Goal: Task Accomplishment & Management: Manage account settings

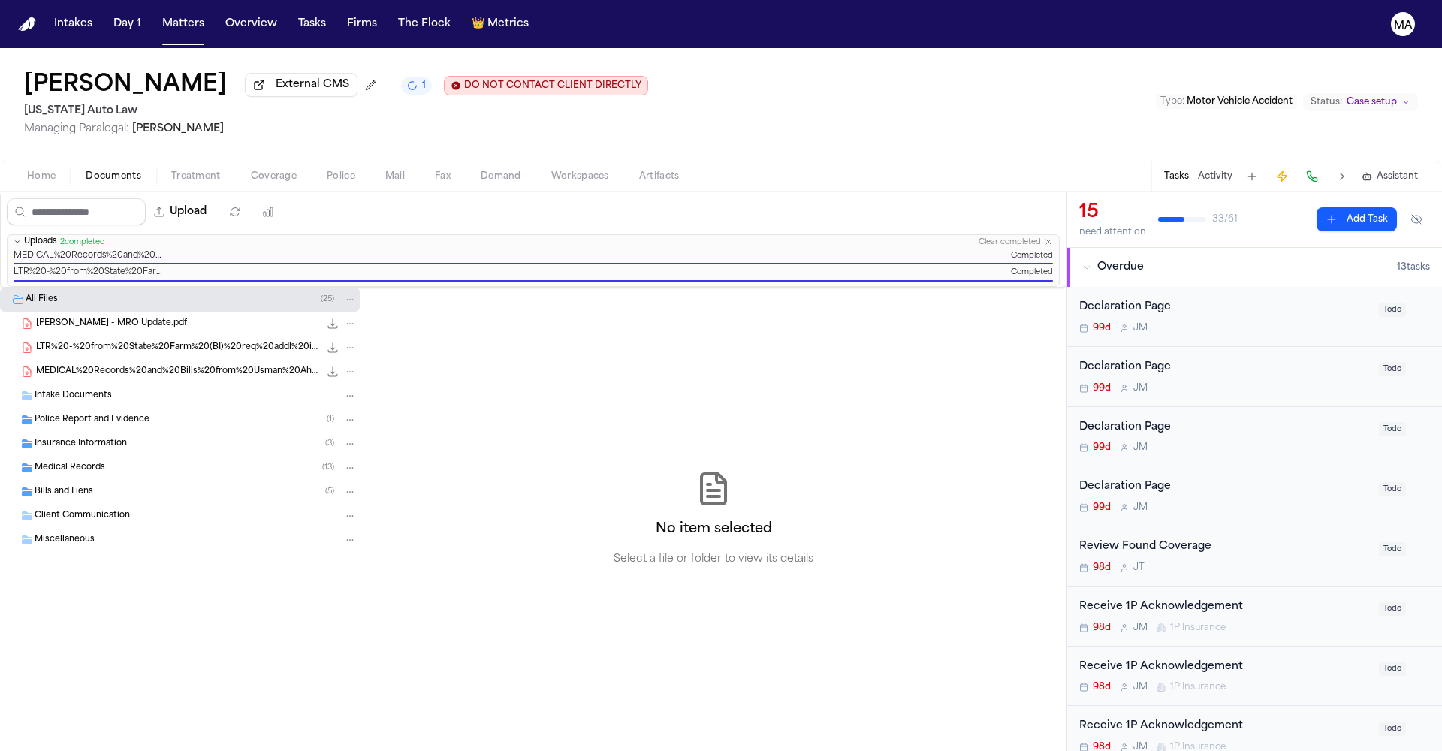
click at [629, 372] on div "No item selected Select a file or folder to view its details" at bounding box center [714, 519] width 706 height 463
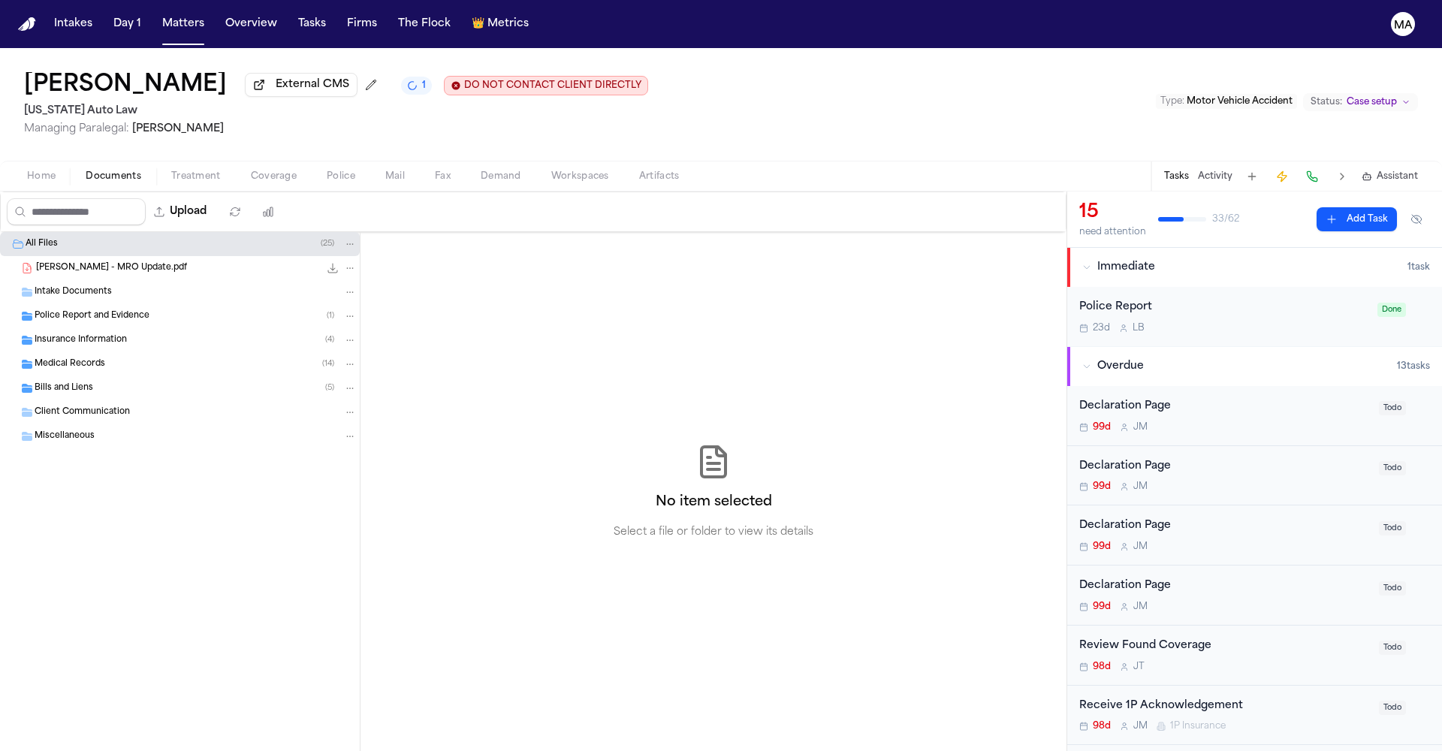
click at [1192, 421] on div "99d [PERSON_NAME]" at bounding box center [1224, 427] width 291 height 12
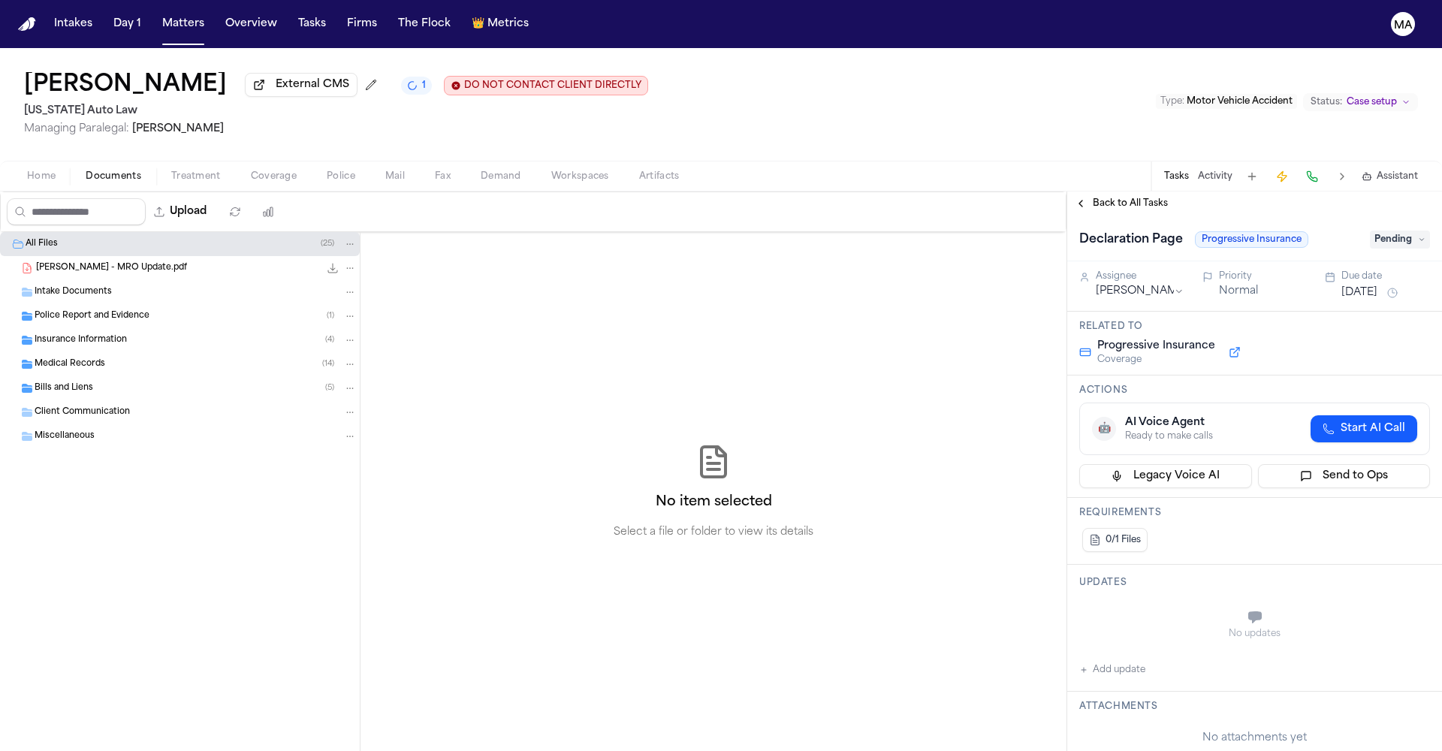
click at [1389, 231] on span "Pending" at bounding box center [1400, 240] width 60 height 18
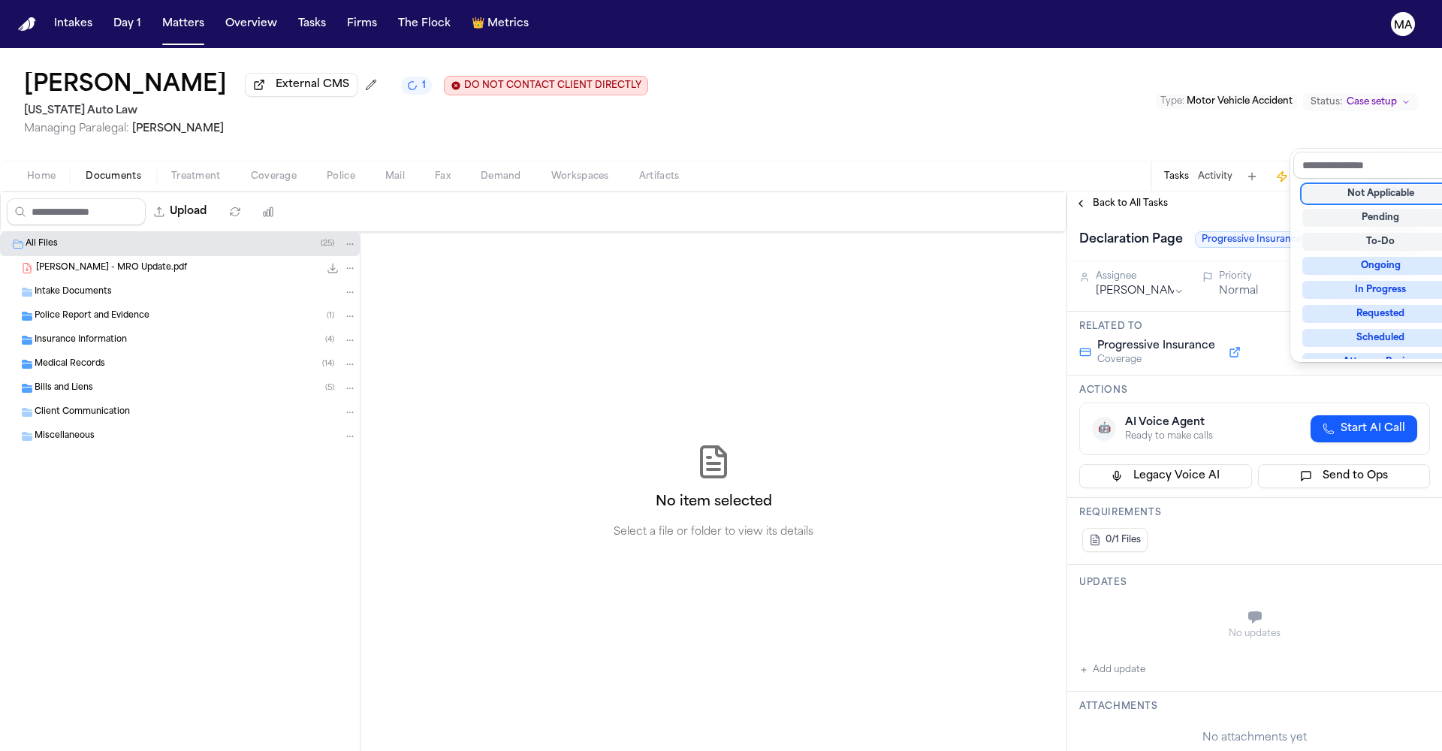
click at [1373, 185] on div "Not Applicable" at bounding box center [1380, 194] width 157 height 18
click at [1148, 192] on div "Back to All Tasks Declaration Page Progressive Insurance Not Applicable Assigne…" at bounding box center [1254, 472] width 375 height 560
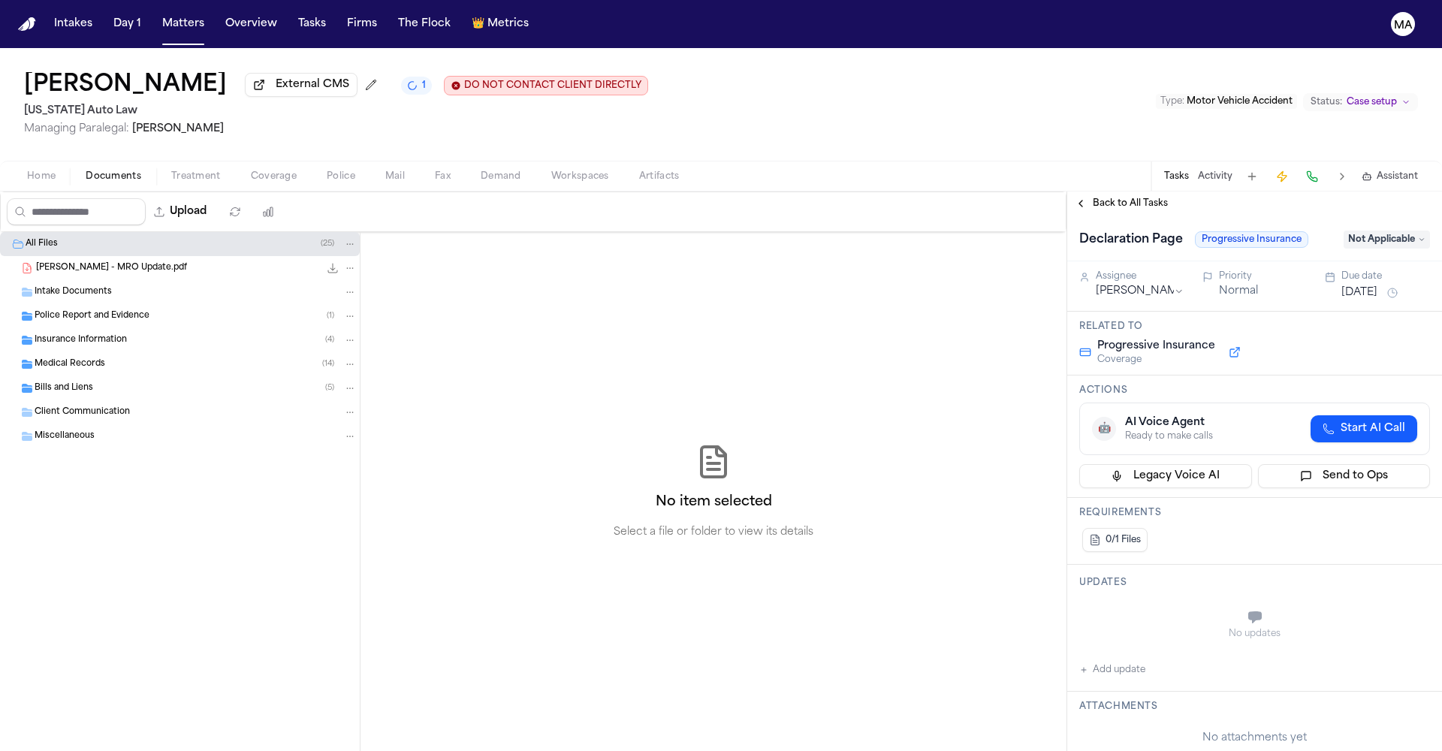
click at [1118, 198] on span "Back to All Tasks" at bounding box center [1130, 204] width 75 height 12
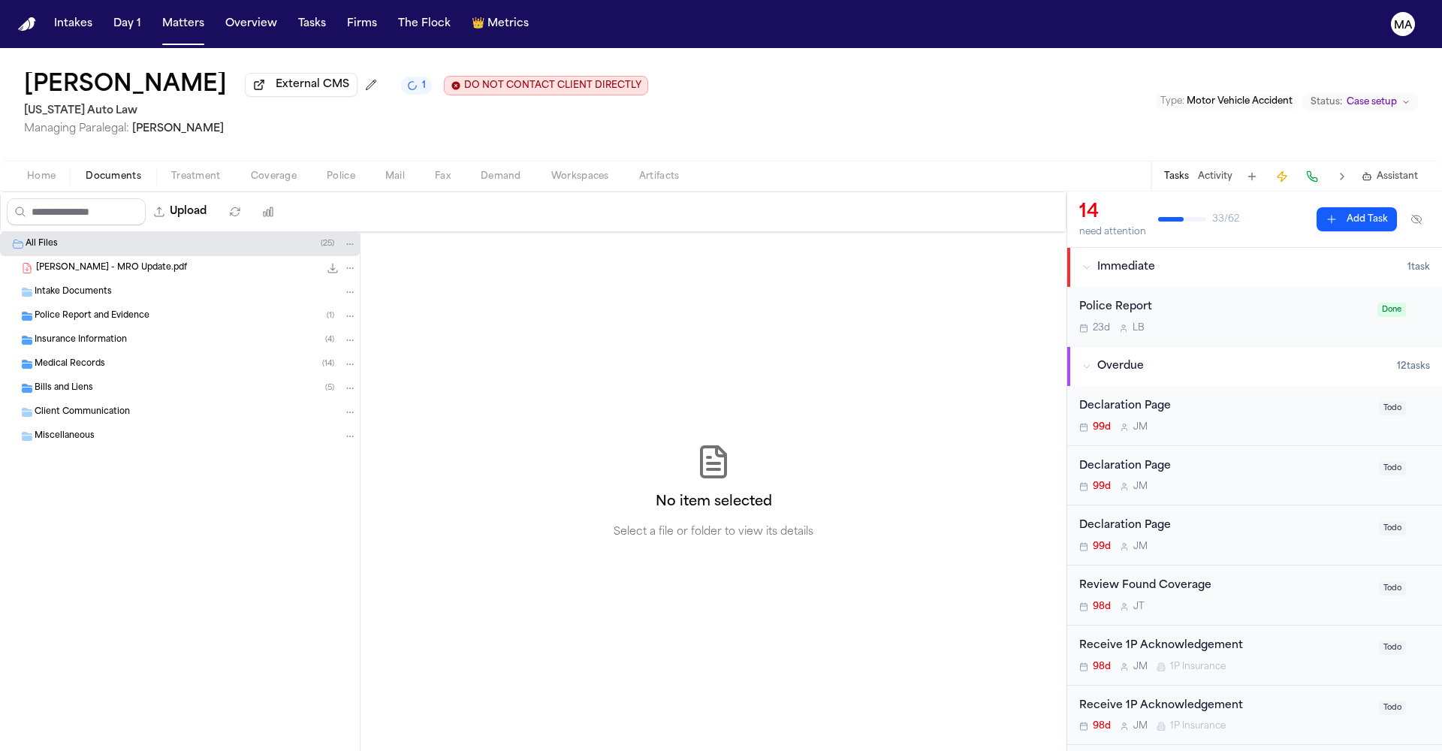
click at [1250, 398] on div "Declaration Page" at bounding box center [1224, 406] width 291 height 17
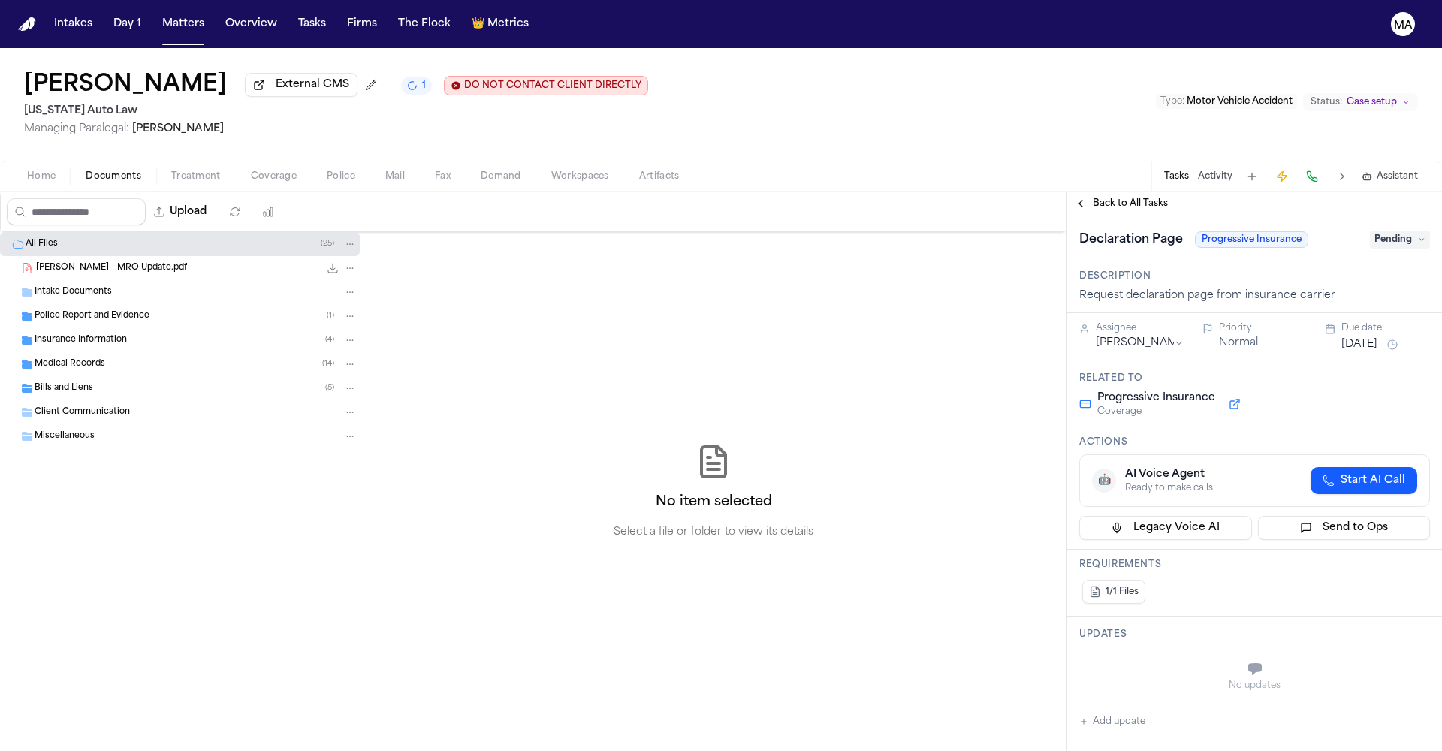
click at [1388, 231] on span "Pending" at bounding box center [1400, 240] width 60 height 18
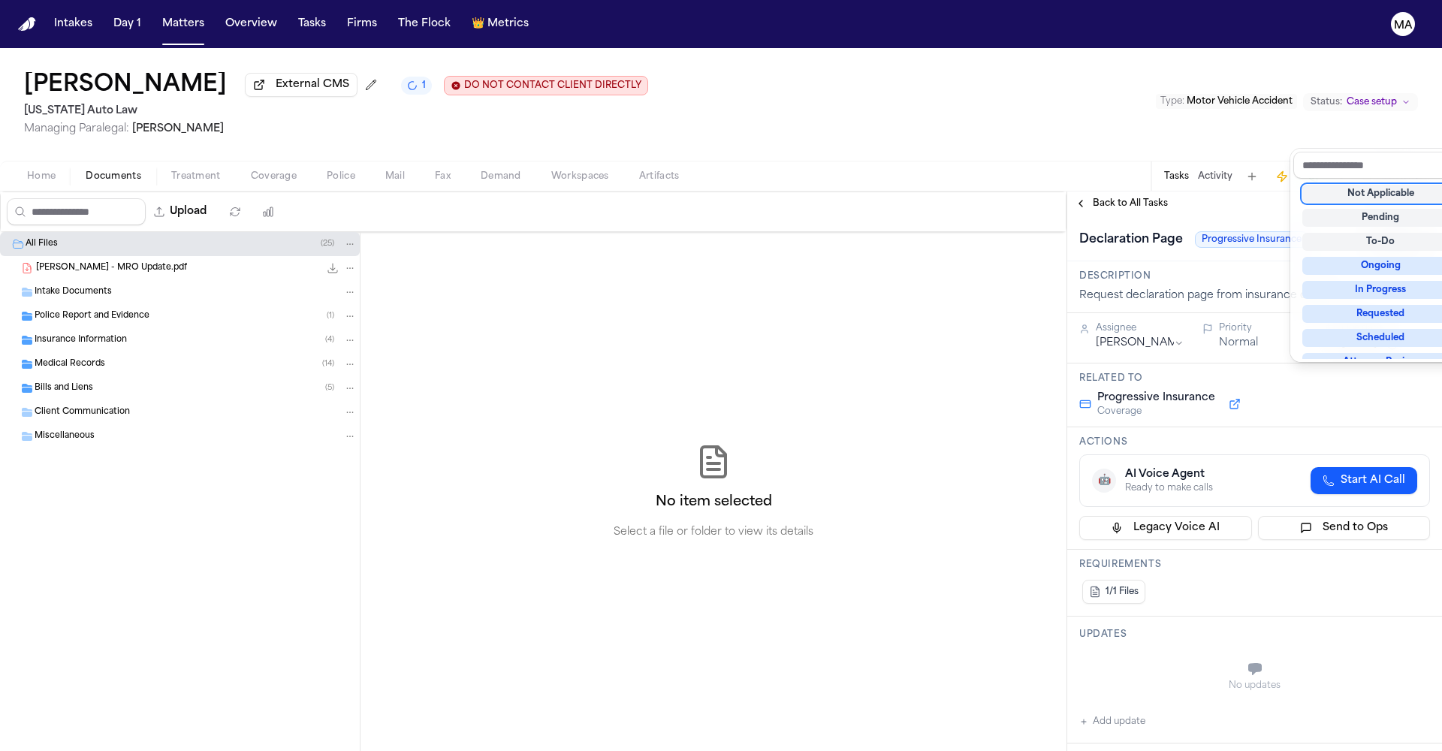
click at [1387, 185] on div "Not Applicable" at bounding box center [1380, 194] width 157 height 18
click at [1211, 216] on div "Declaration Page Progressive Insurance Not Applicable" at bounding box center [1254, 239] width 375 height 46
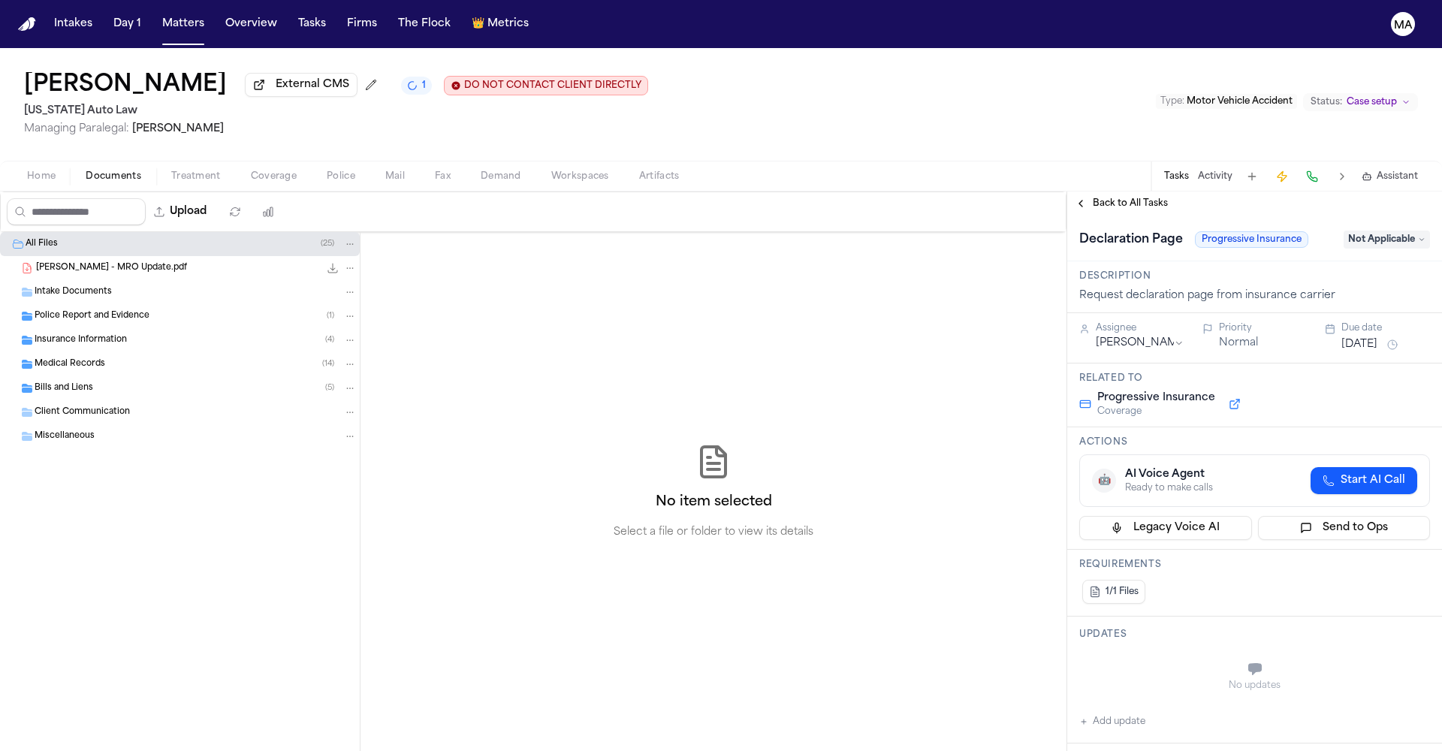
click at [1109, 198] on span "Back to All Tasks" at bounding box center [1130, 204] width 75 height 12
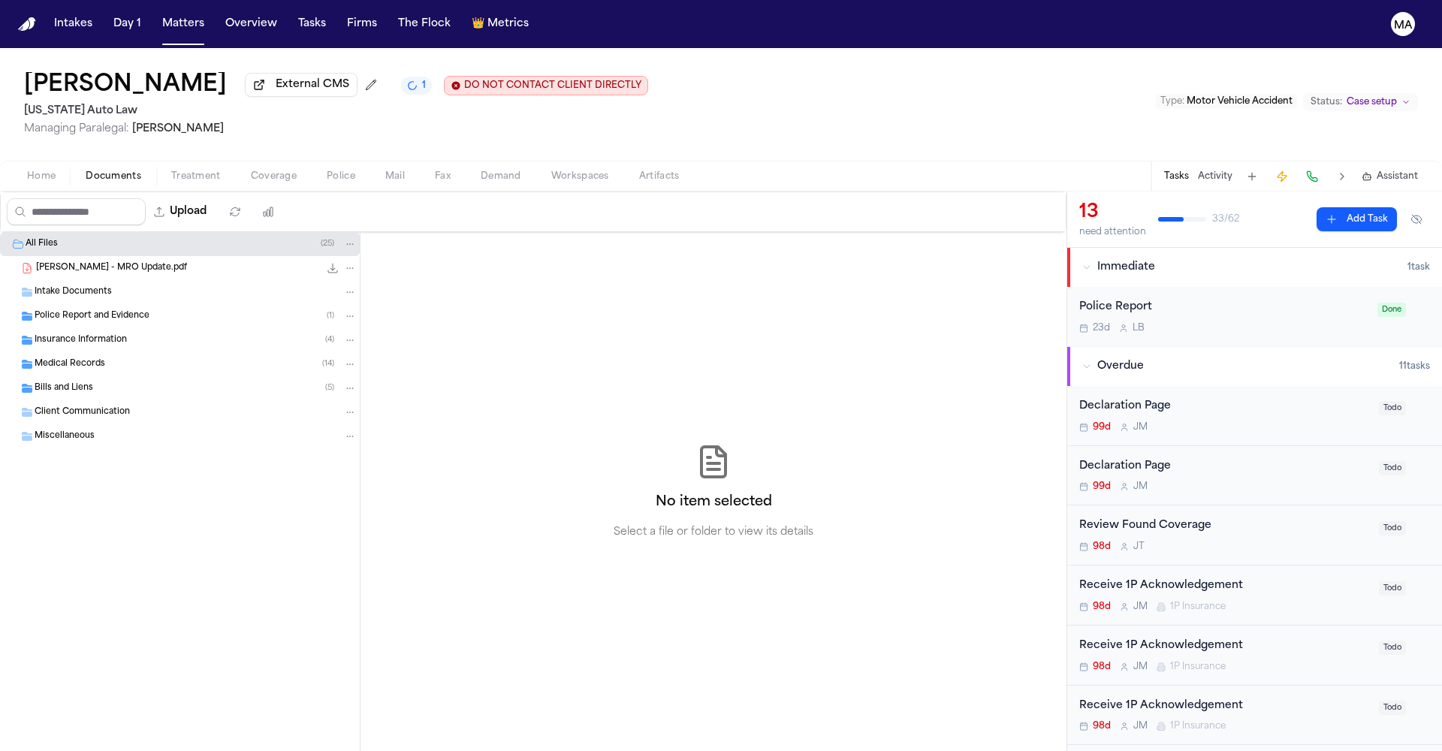
click at [1255, 386] on div "Declaration Page 99d [PERSON_NAME] Todo" at bounding box center [1254, 416] width 375 height 60
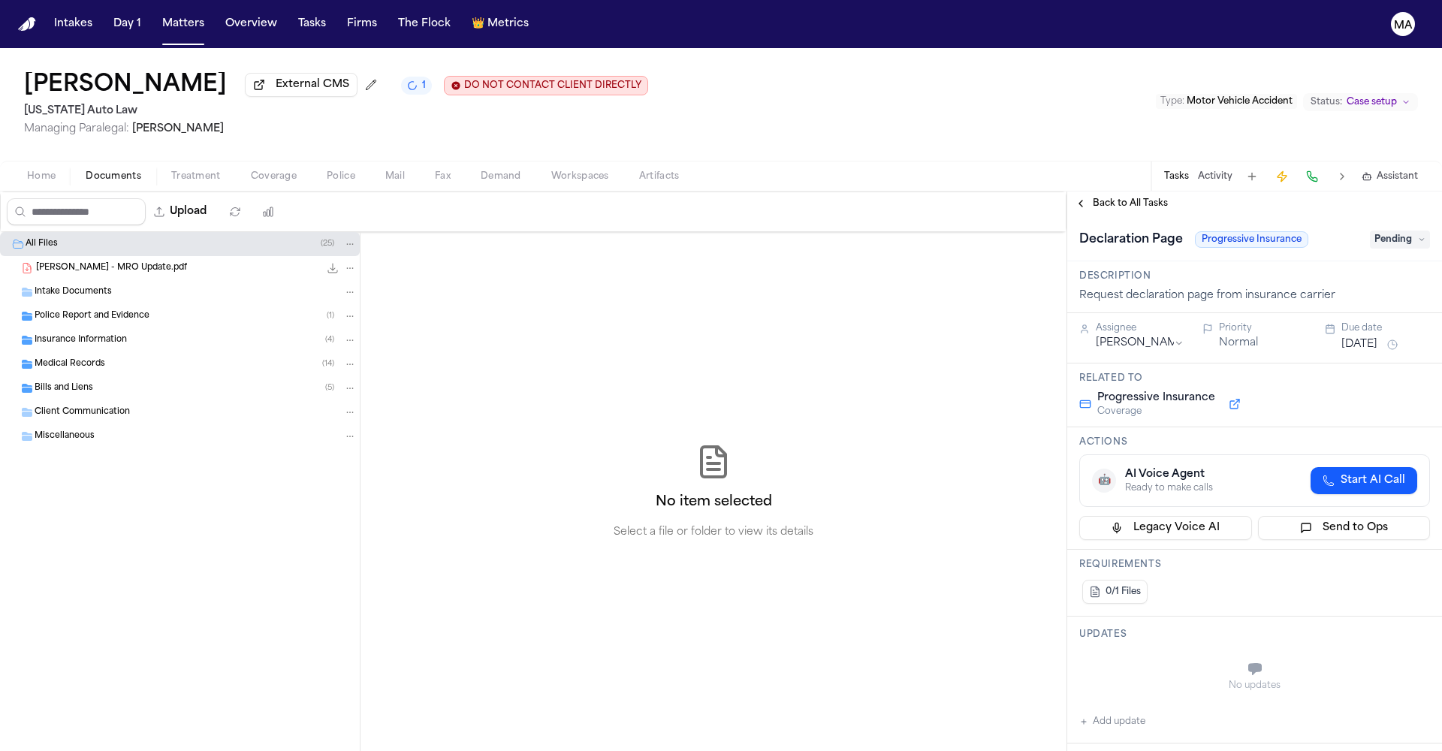
click at [1392, 231] on span "Pending" at bounding box center [1400, 240] width 60 height 18
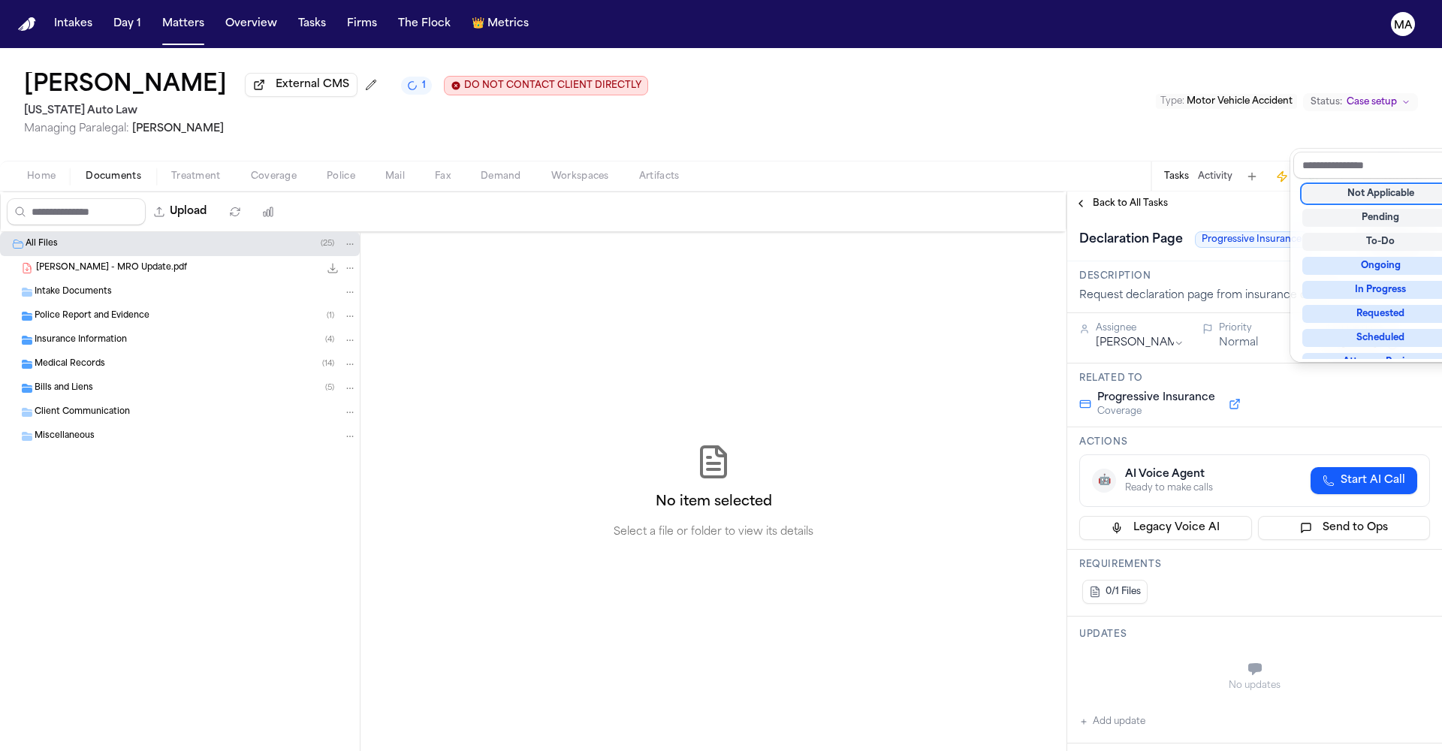
click at [1393, 185] on div "Not Applicable" at bounding box center [1380, 194] width 157 height 18
click at [1112, 192] on div "**********" at bounding box center [1254, 472] width 375 height 560
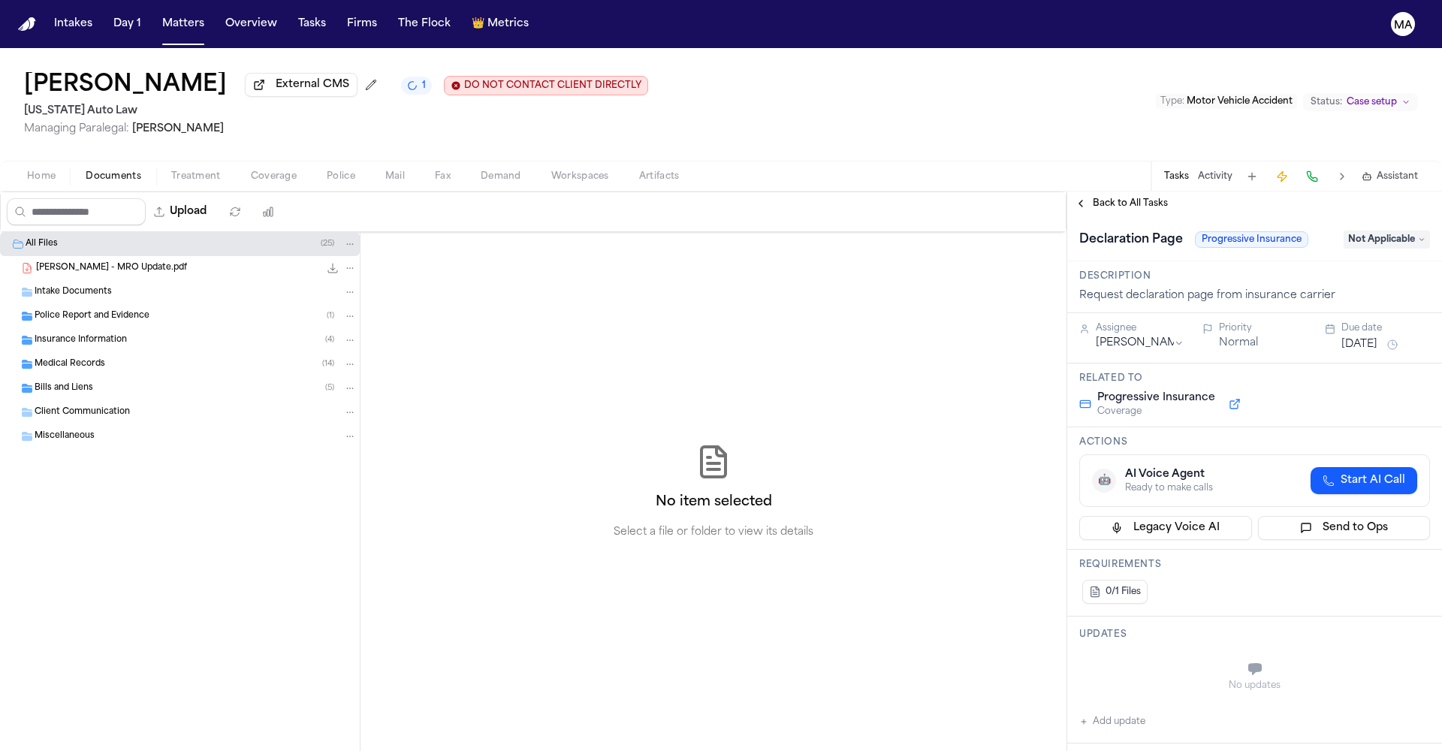
click at [1120, 198] on span "Back to All Tasks" at bounding box center [1130, 204] width 75 height 12
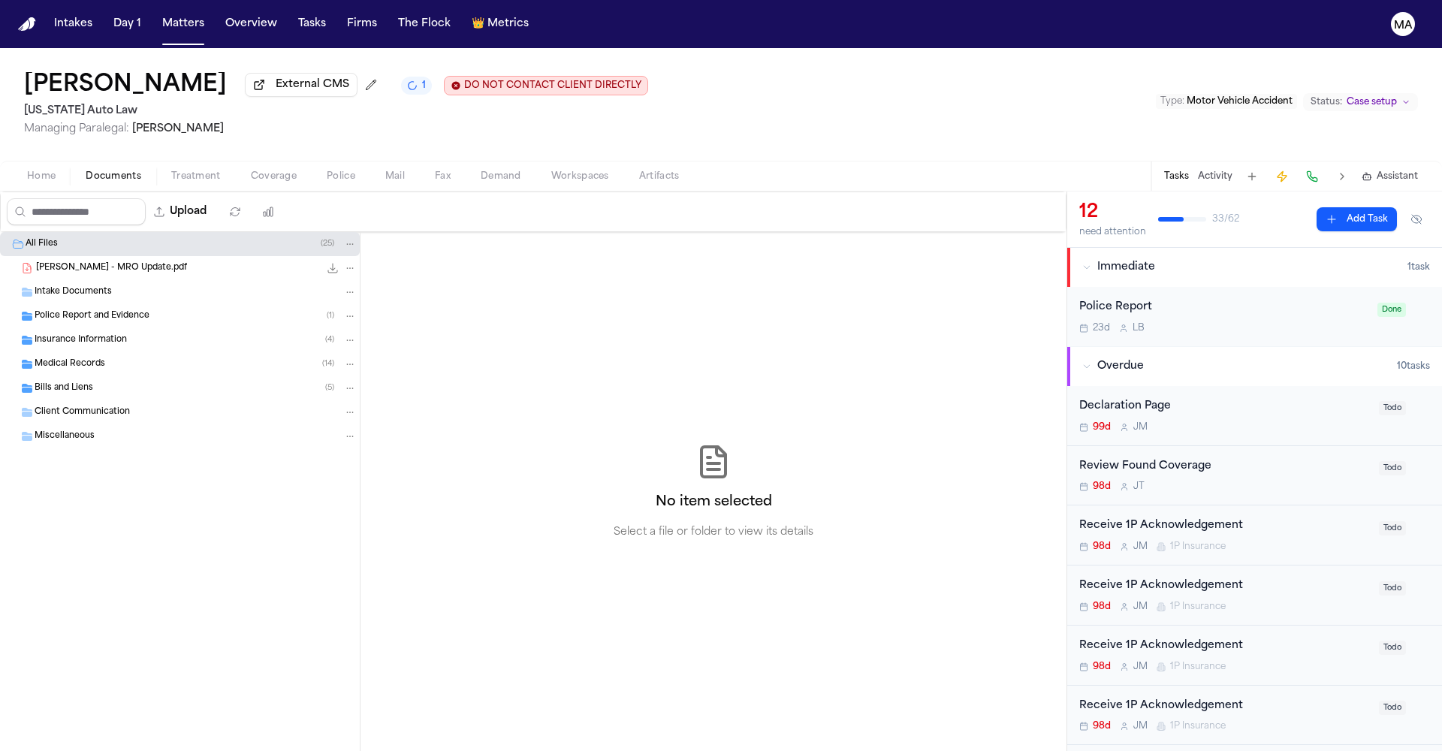
click at [1182, 421] on div "99d [PERSON_NAME]" at bounding box center [1224, 427] width 291 height 12
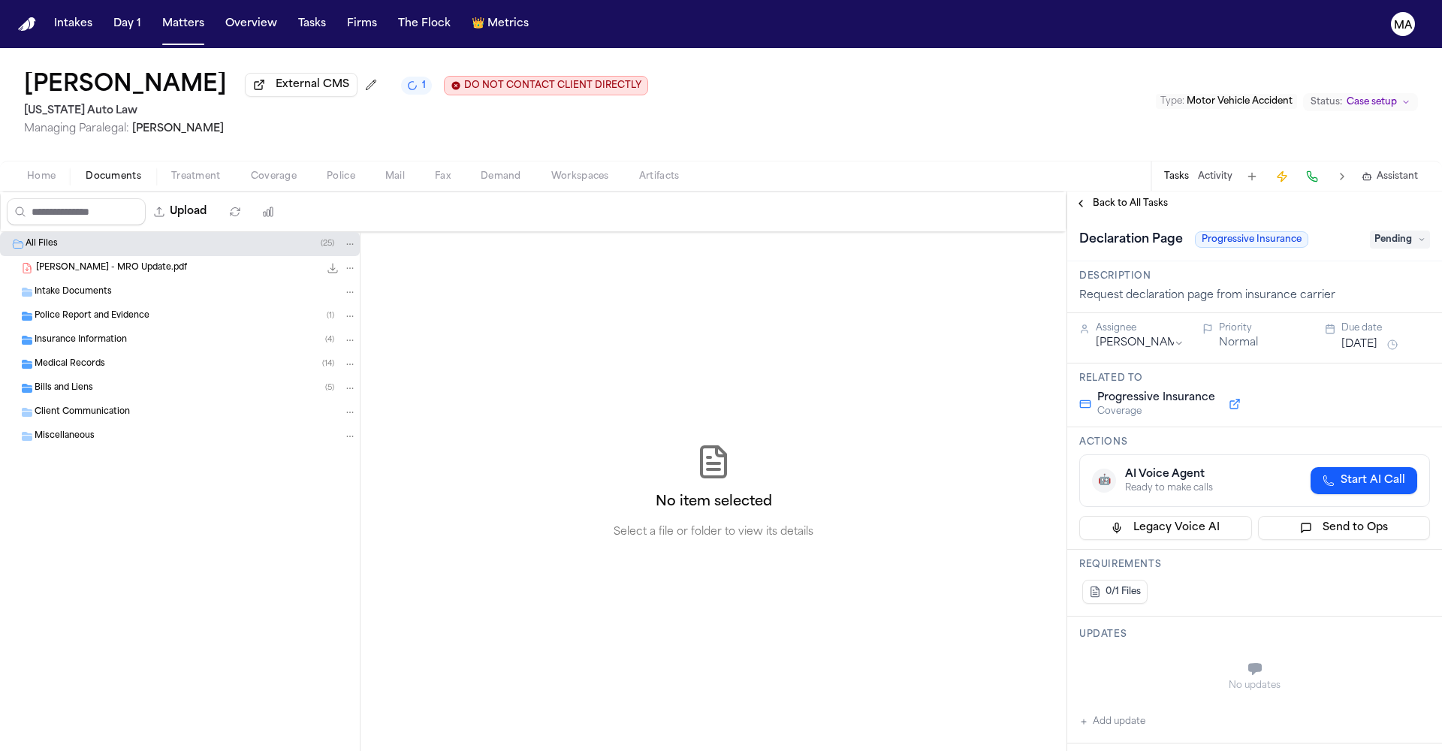
click at [1376, 231] on span "Pending" at bounding box center [1400, 240] width 60 height 18
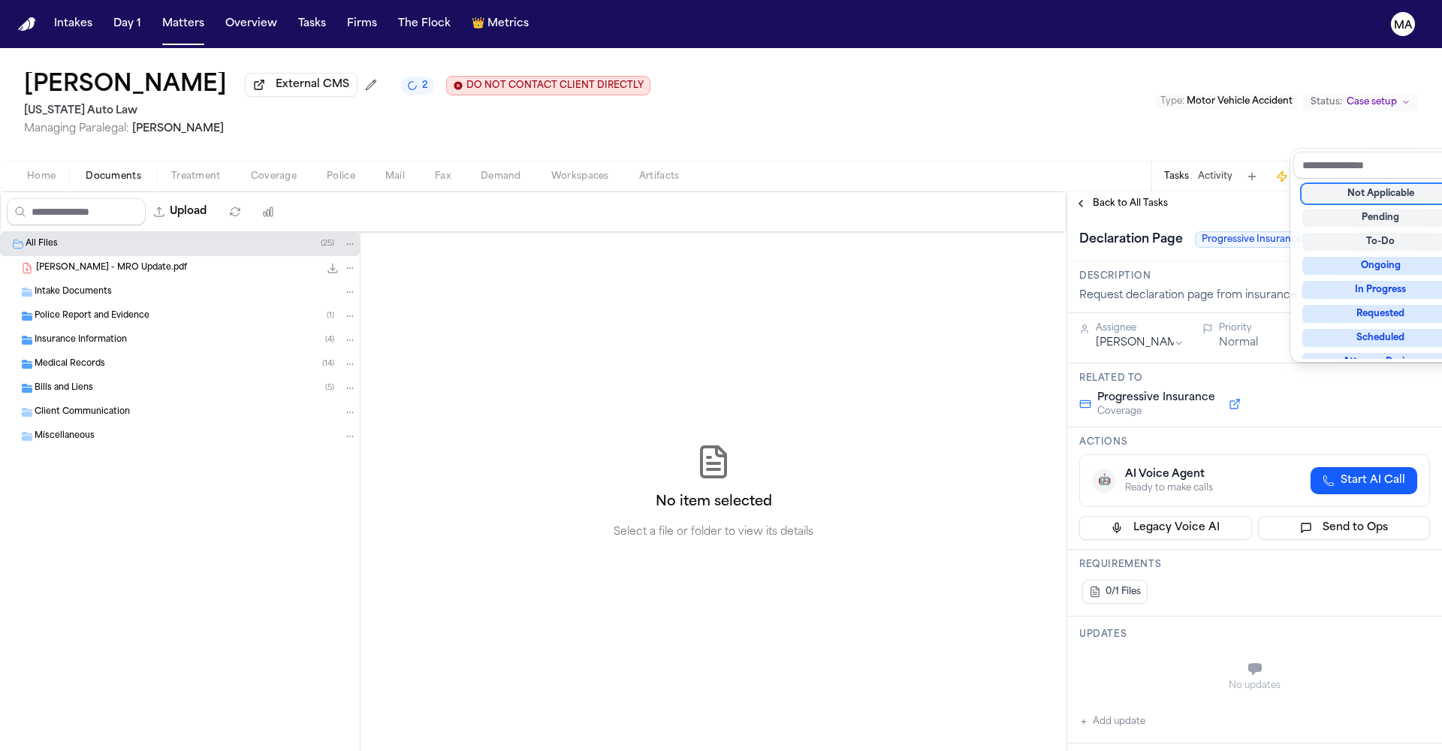
click at [1365, 185] on div "Not Applicable" at bounding box center [1380, 194] width 157 height 18
click at [1085, 192] on div "**********" at bounding box center [1254, 472] width 375 height 560
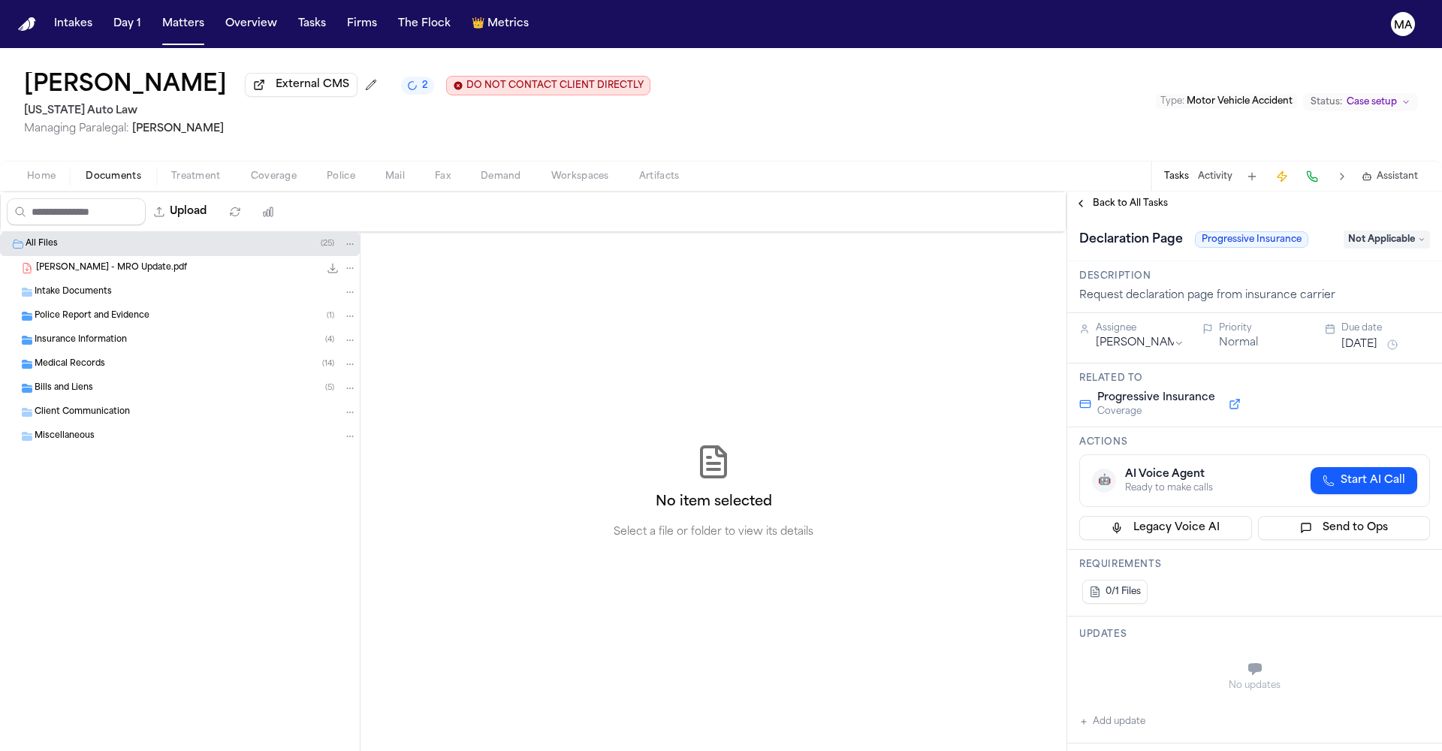
click at [1120, 198] on span "Back to All Tasks" at bounding box center [1130, 204] width 75 height 12
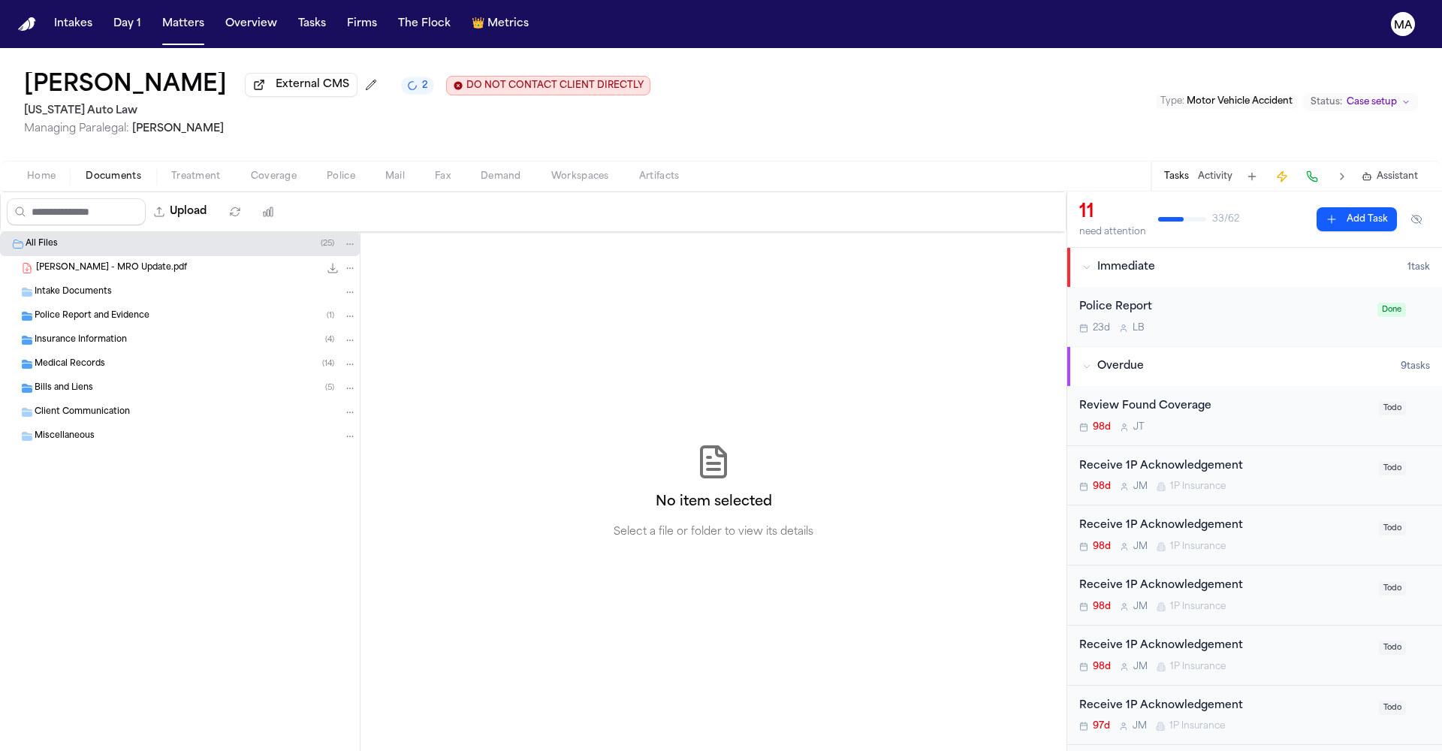
click at [1205, 386] on div "Review Found Coverage 98d [PERSON_NAME] Todo" at bounding box center [1254, 416] width 375 height 60
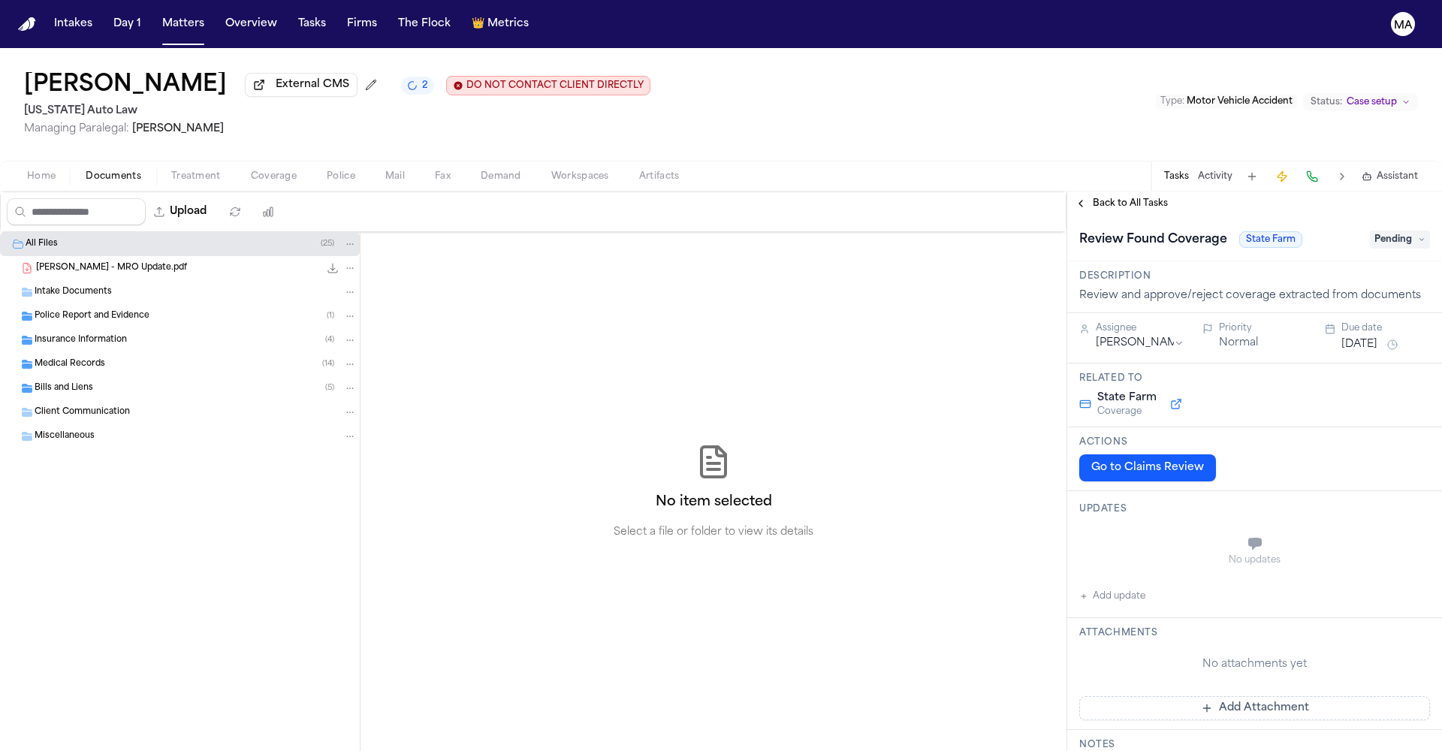
click at [1381, 231] on span "Pending" at bounding box center [1400, 240] width 60 height 18
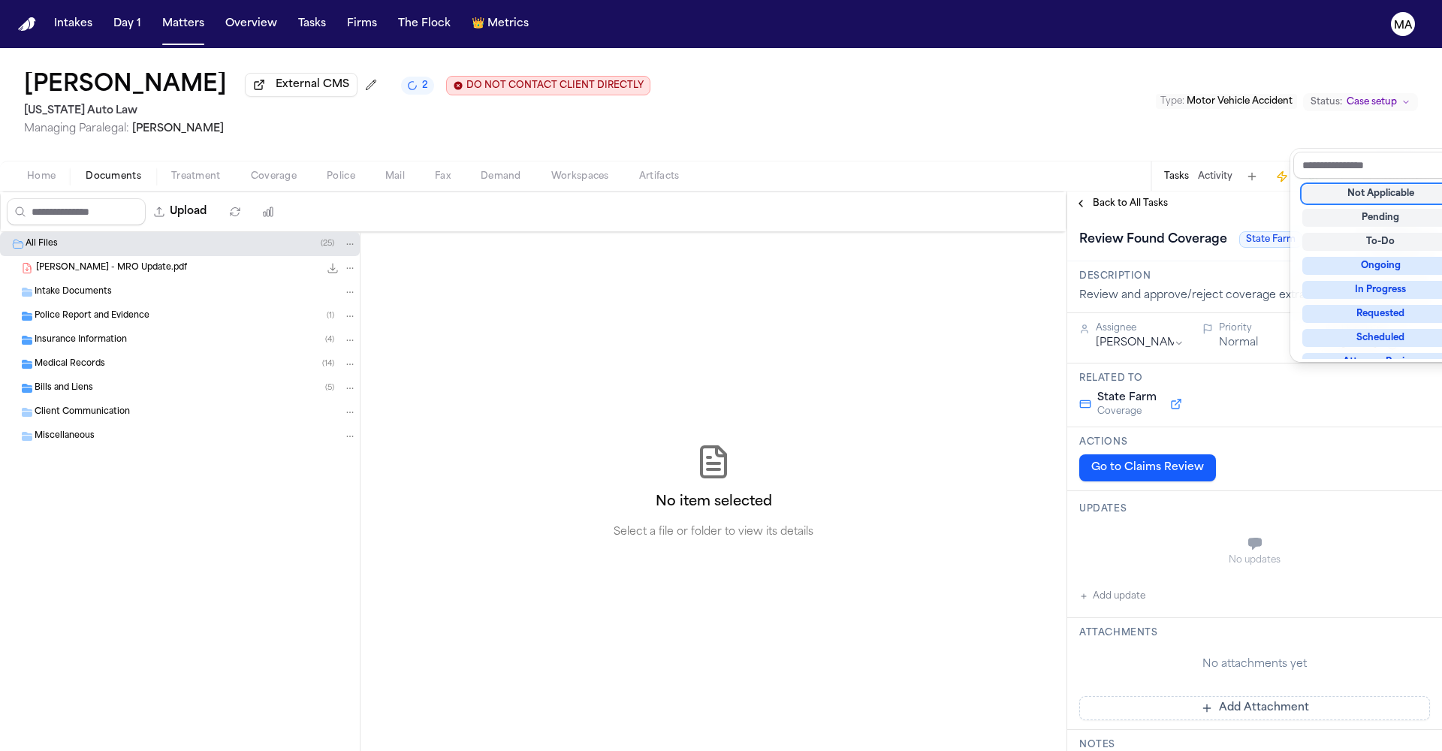
click at [1371, 185] on div "Not Applicable" at bounding box center [1380, 194] width 157 height 18
click at [1102, 192] on div "**********" at bounding box center [1254, 472] width 375 height 560
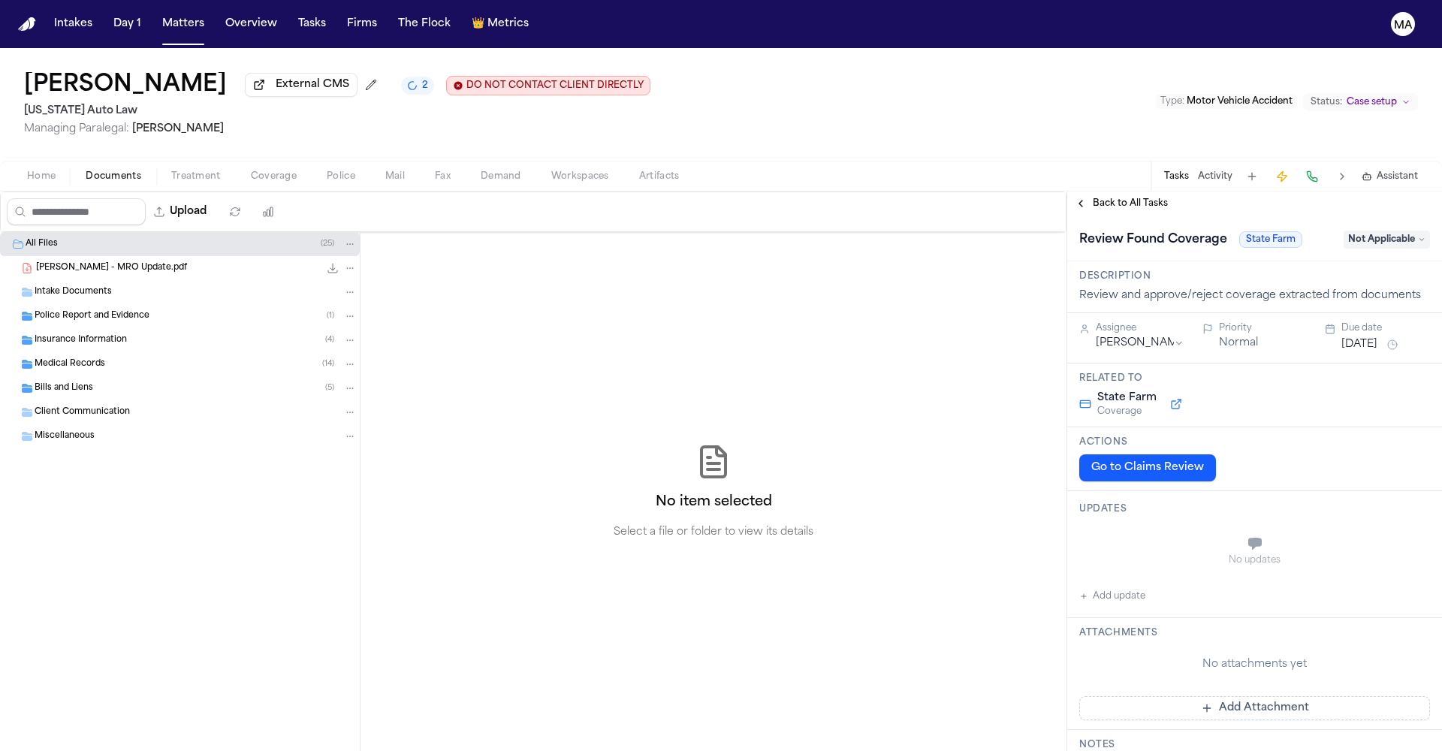
click at [1122, 198] on span "Back to All Tasks" at bounding box center [1130, 204] width 75 height 12
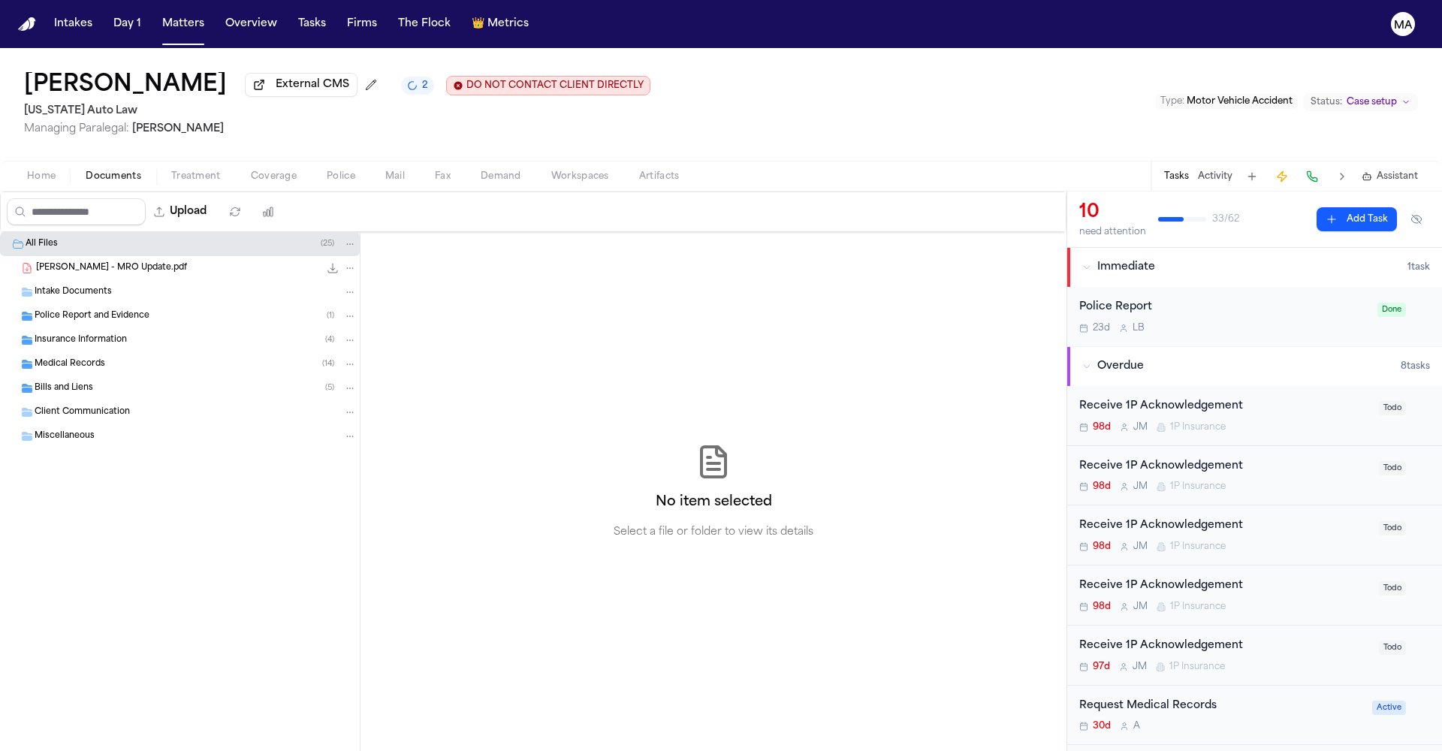
click at [1252, 421] on div "98d [PERSON_NAME] 1P Insurance" at bounding box center [1224, 427] width 291 height 12
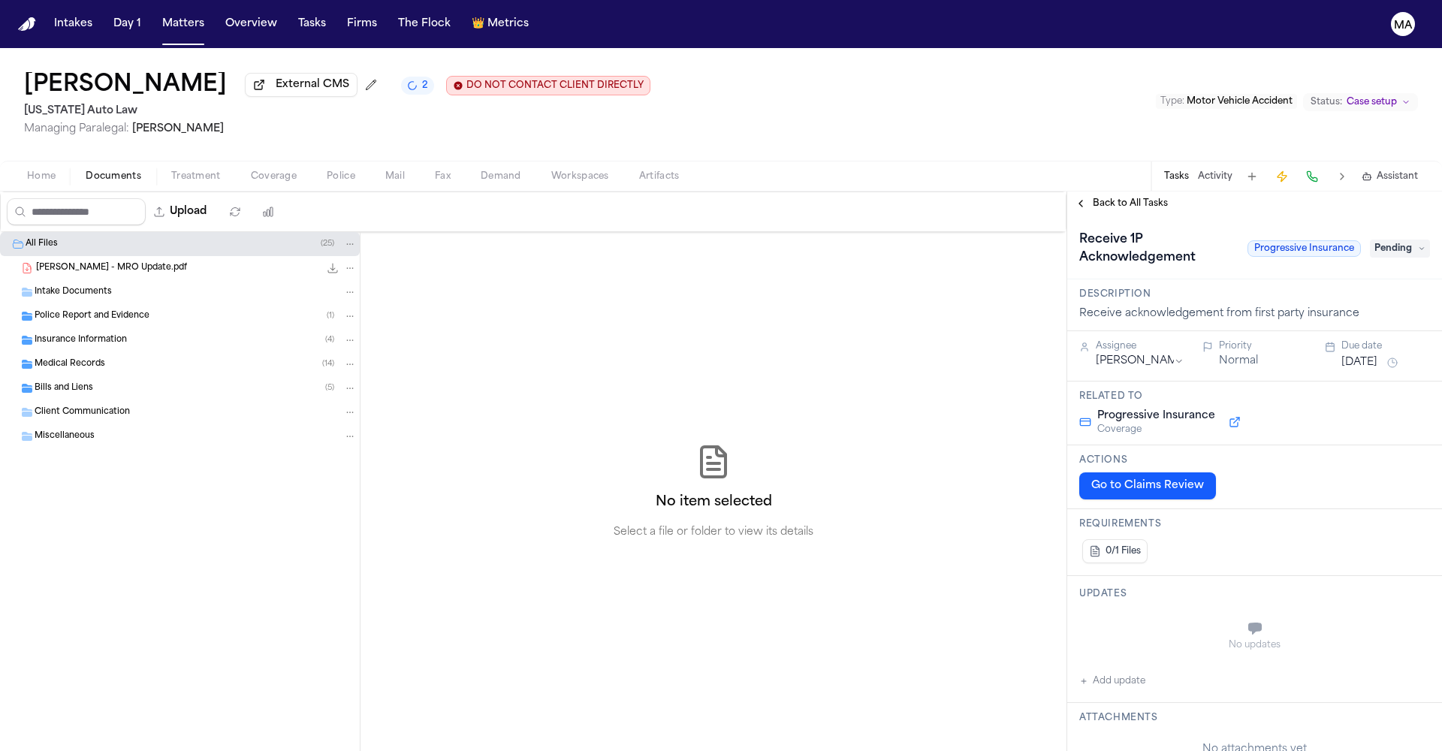
click at [1406, 240] on span "Pending" at bounding box center [1400, 249] width 60 height 18
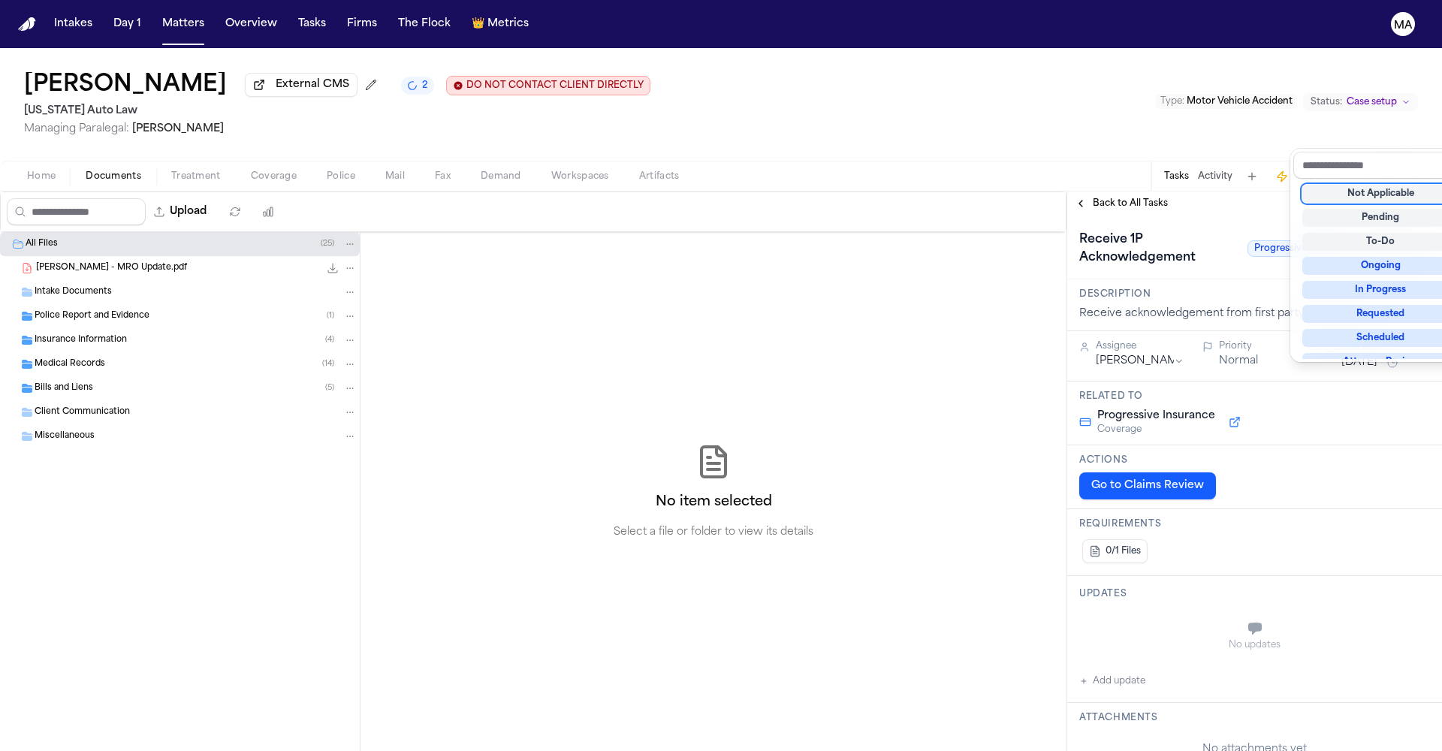
click at [1375, 185] on div "Not Applicable" at bounding box center [1380, 194] width 157 height 18
click at [1117, 192] on div "**********" at bounding box center [1254, 472] width 375 height 560
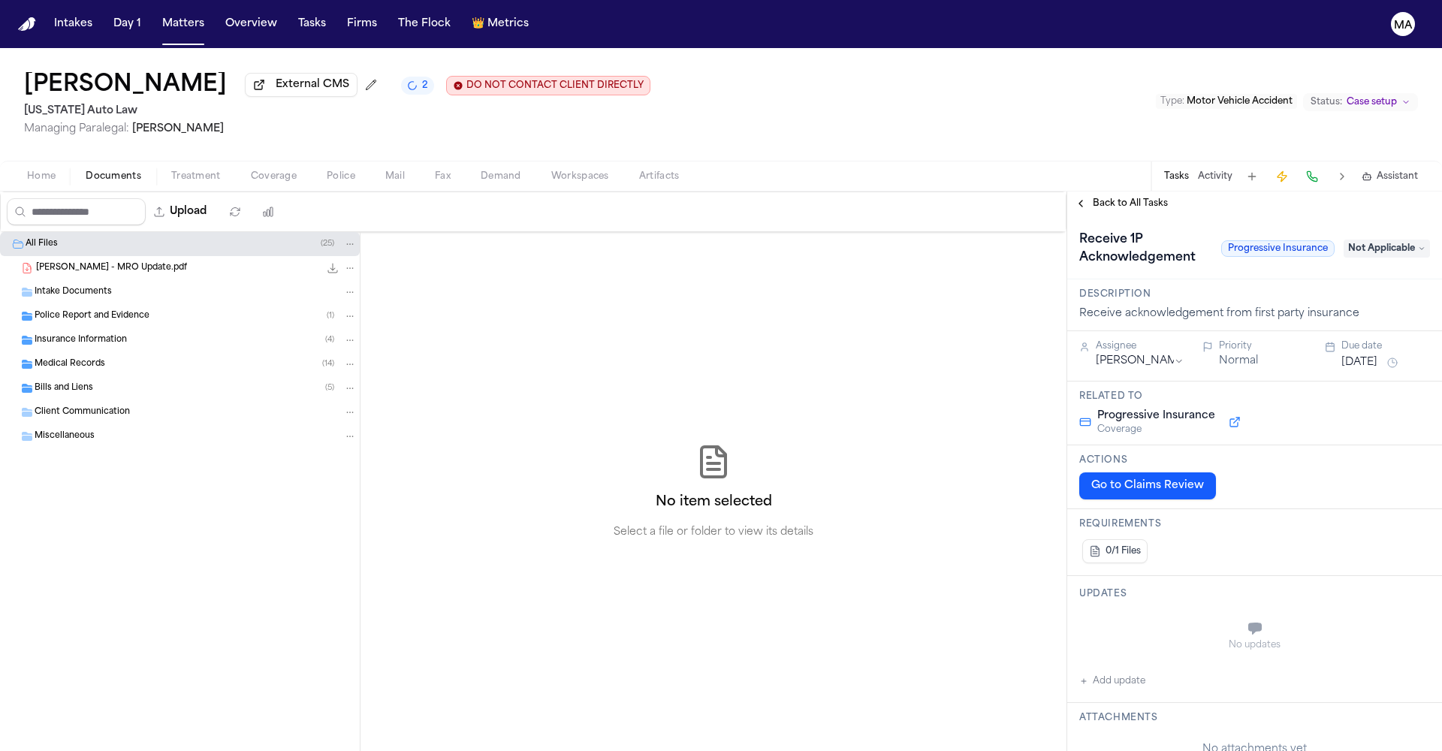
click at [1120, 198] on span "Back to All Tasks" at bounding box center [1130, 204] width 75 height 12
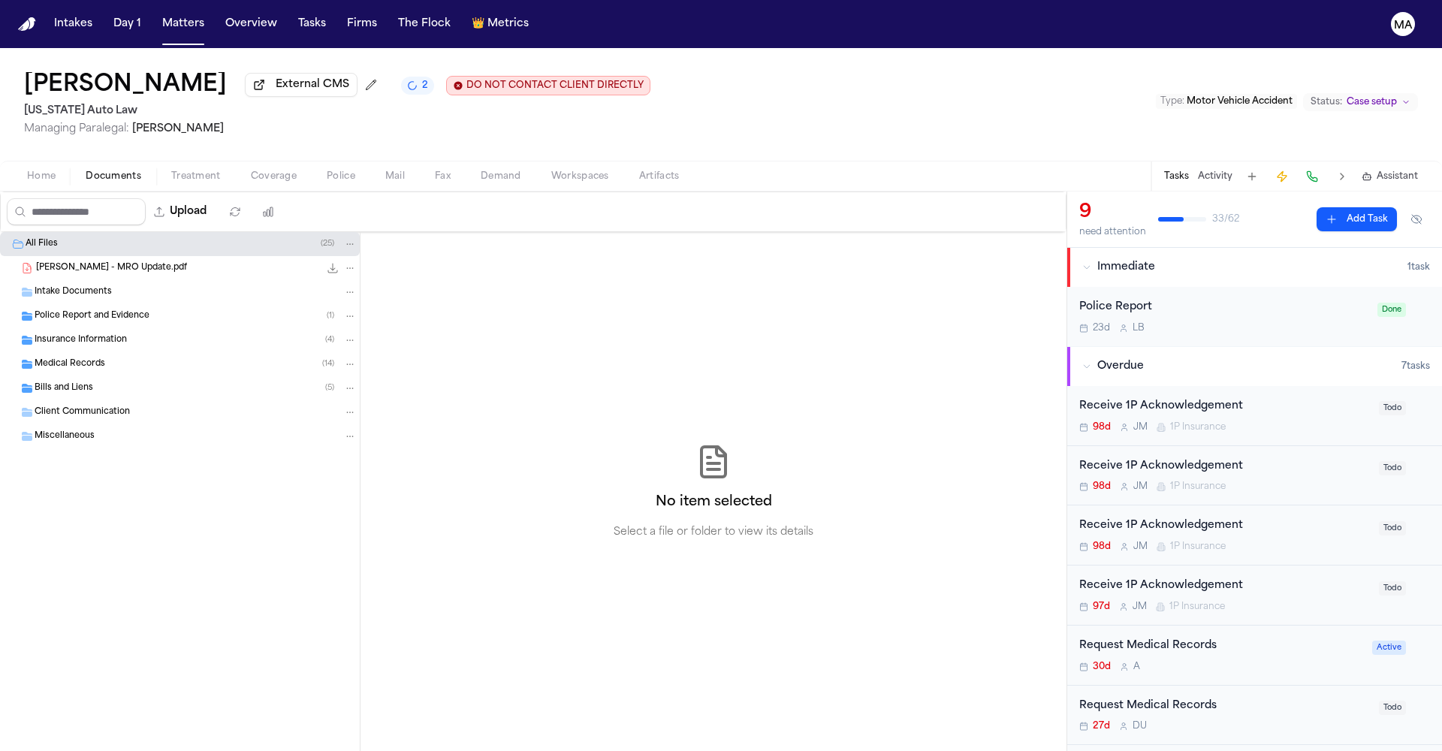
click at [1239, 398] on div "Receive 1P Acknowledgement 98d [PERSON_NAME] 1P Insurance" at bounding box center [1224, 415] width 291 height 35
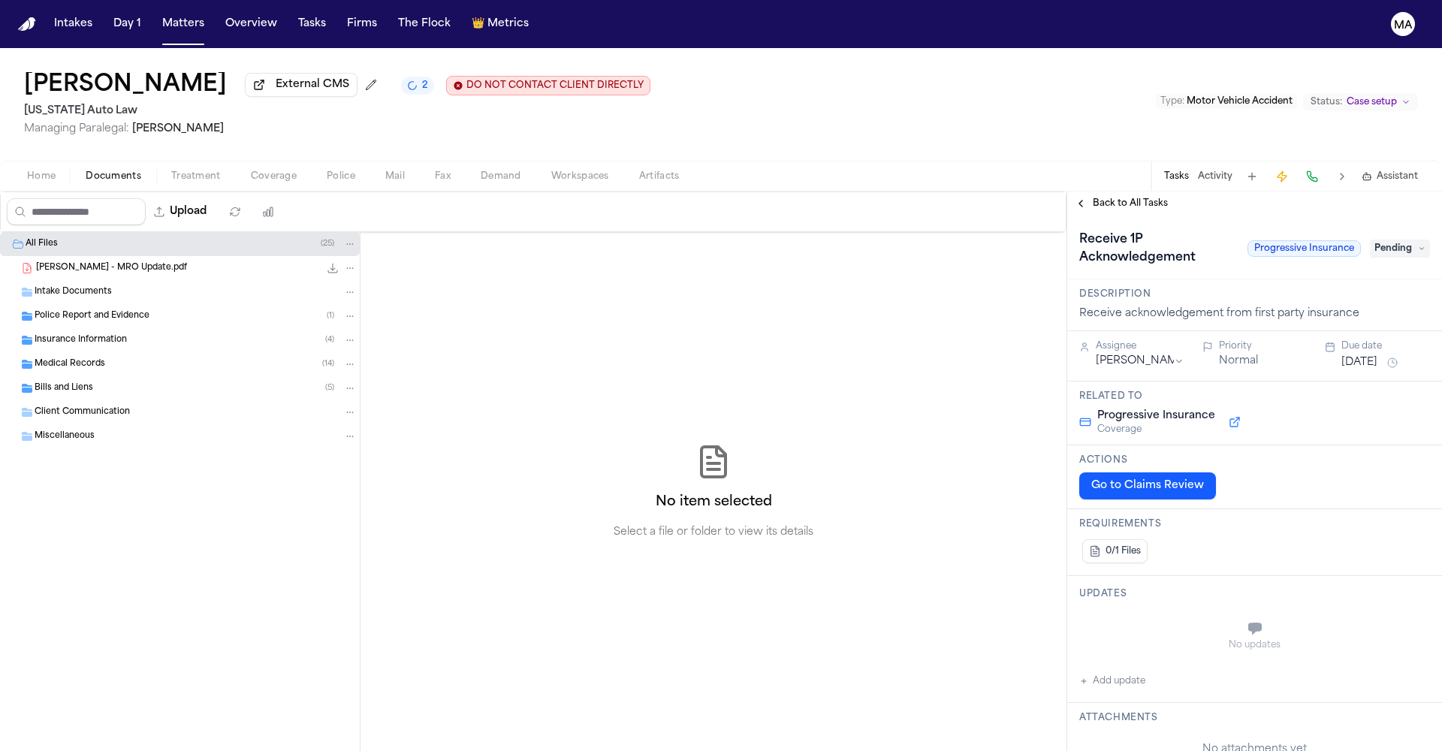
click at [1397, 240] on span "Pending" at bounding box center [1400, 249] width 60 height 18
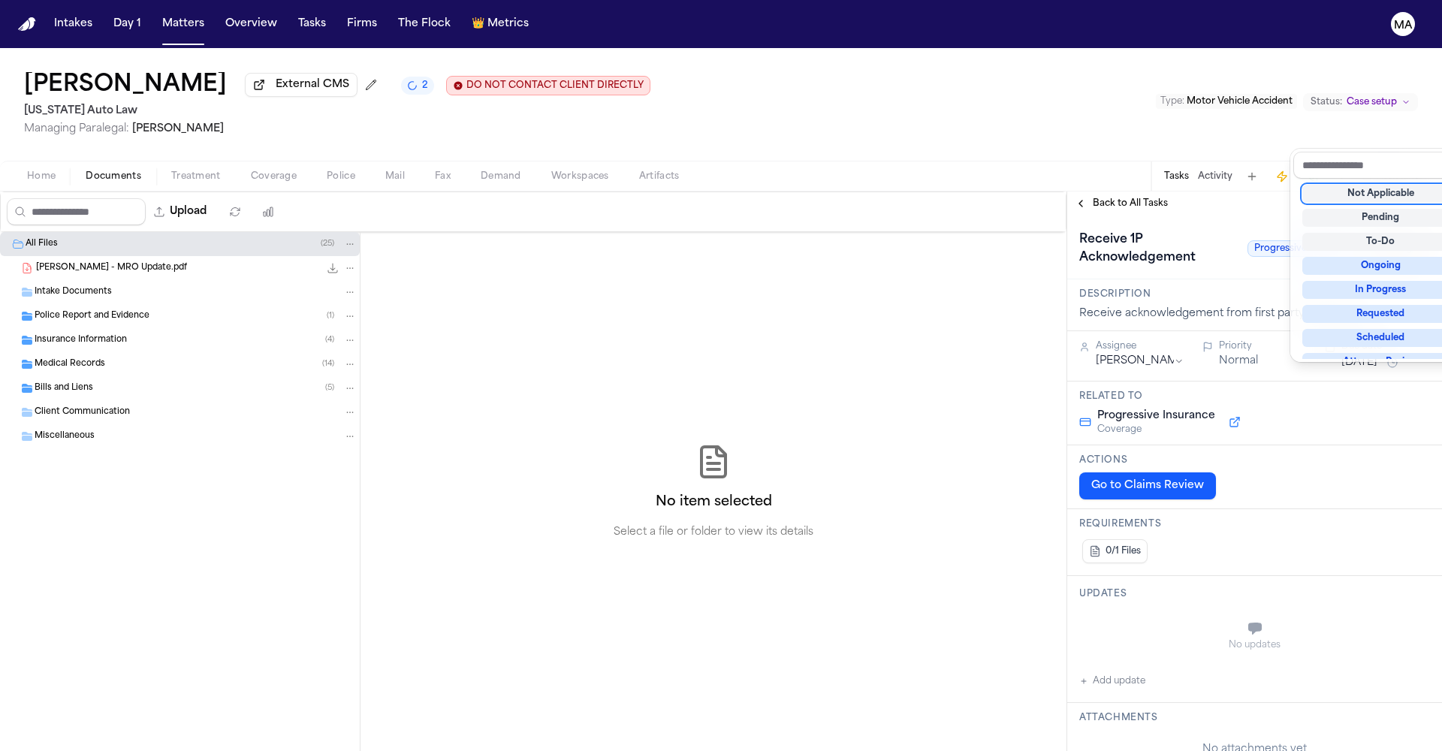
click at [1382, 185] on div "Not Applicable" at bounding box center [1380, 194] width 157 height 18
click at [1362, 185] on div "Not Applicable" at bounding box center [1380, 194] width 157 height 18
click at [1308, 228] on div "Receive 1P Acknowledgement Progressive Insurance Not Applicable" at bounding box center [1254, 249] width 351 height 42
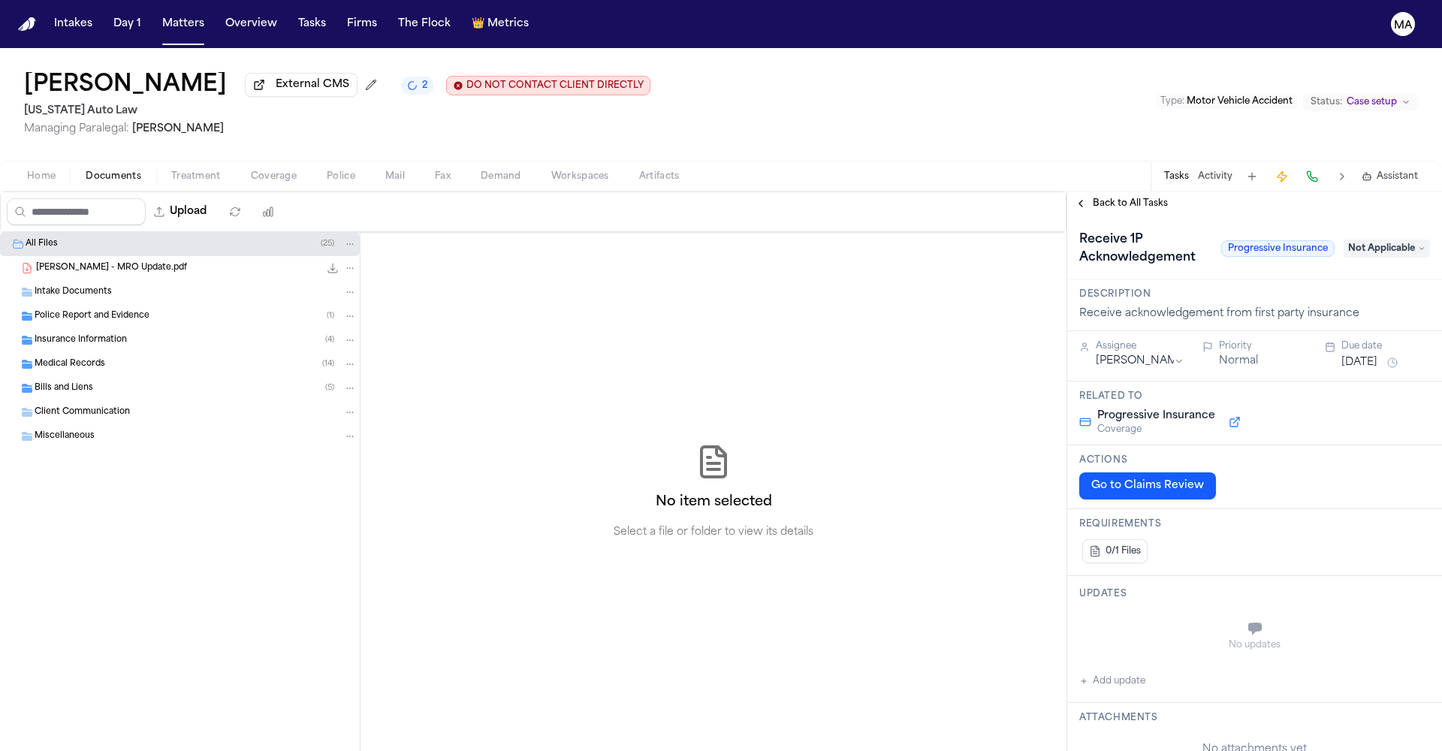
click at [1110, 198] on span "Back to All Tasks" at bounding box center [1130, 204] width 75 height 12
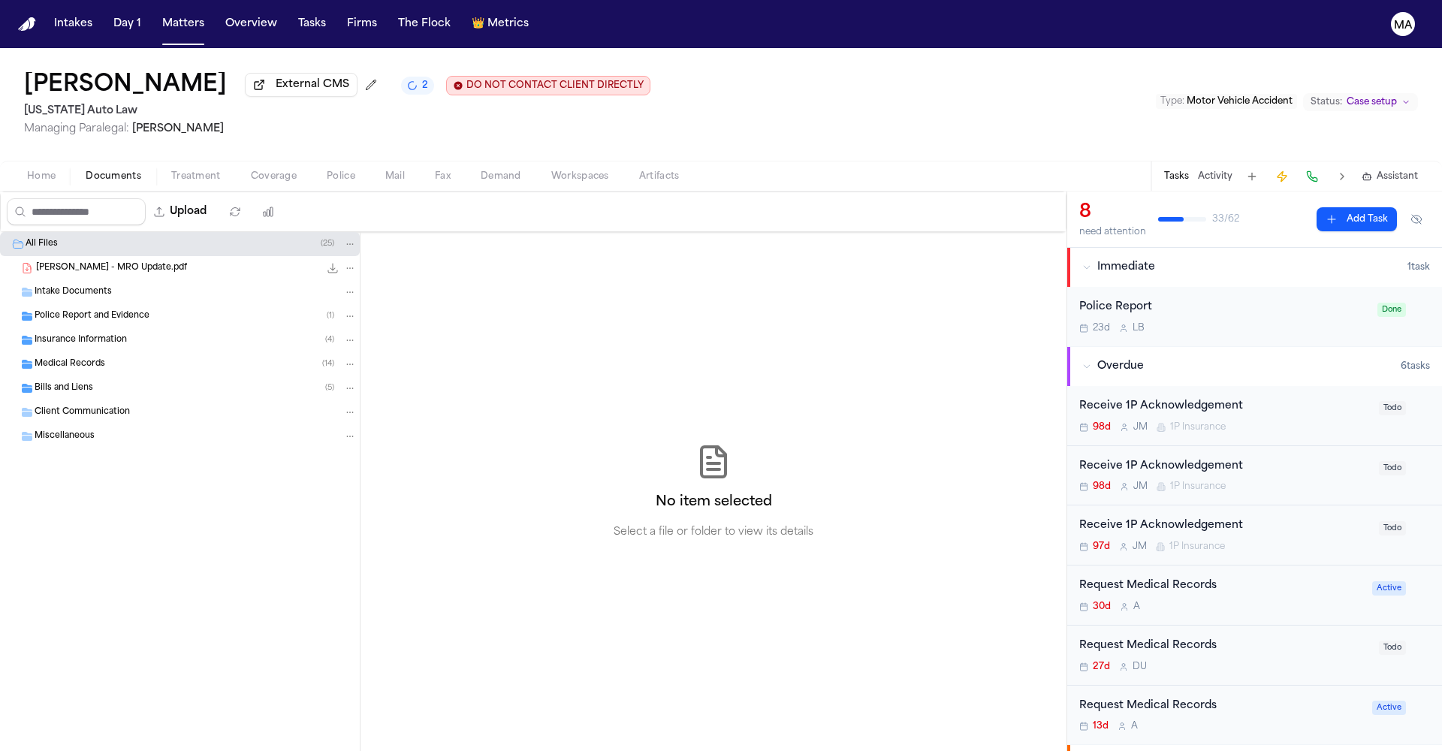
click at [1205, 398] on div "Receive 1P Acknowledgement" at bounding box center [1224, 406] width 291 height 17
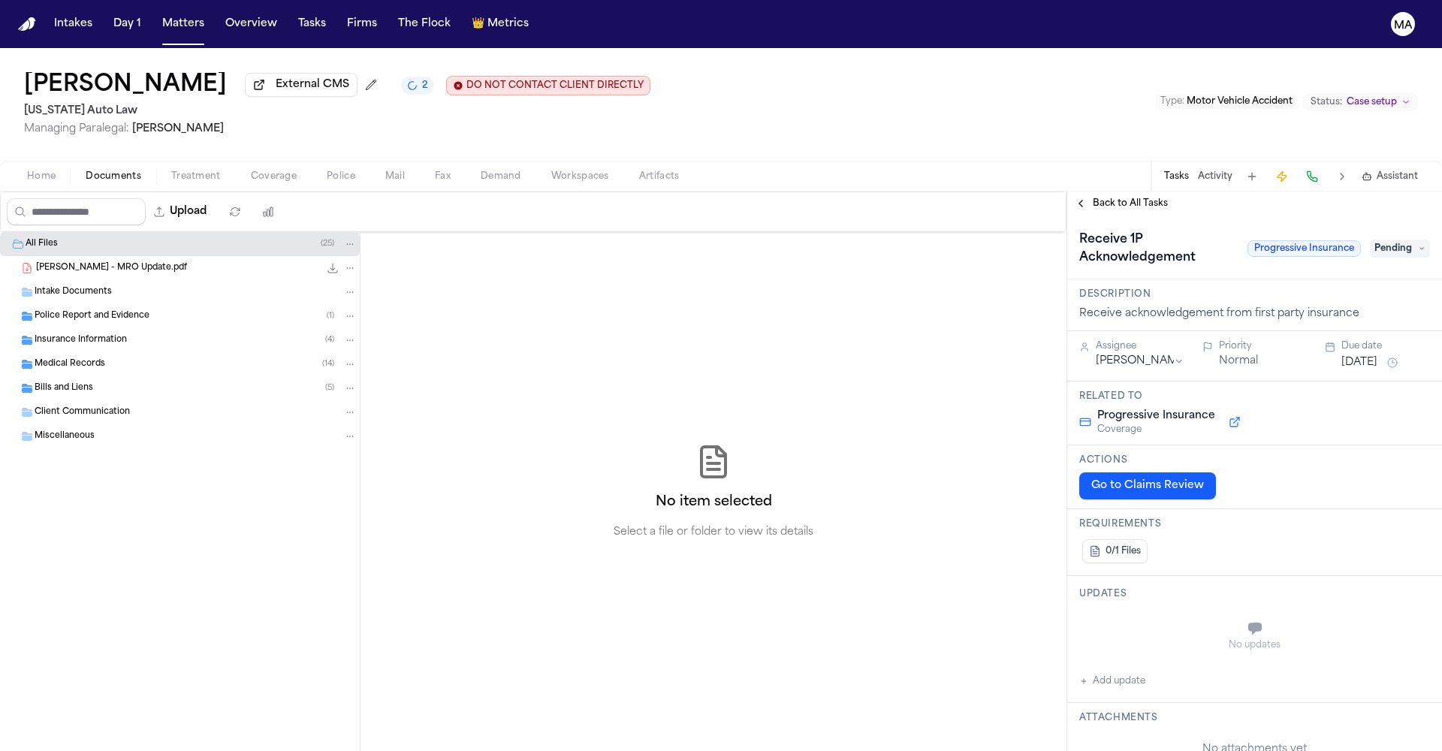
click at [1404, 240] on span "Pending" at bounding box center [1400, 249] width 60 height 18
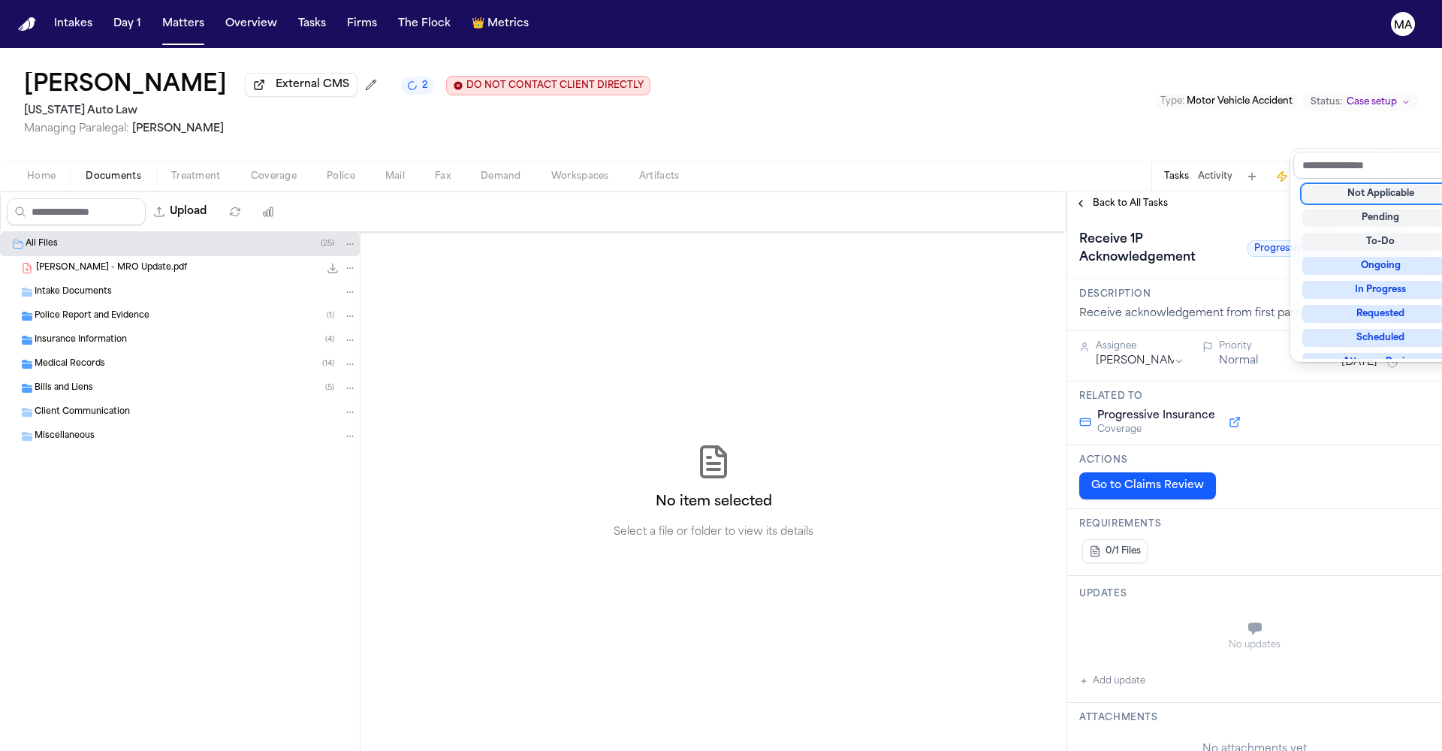
click at [1386, 185] on div "Not Applicable" at bounding box center [1380, 194] width 157 height 18
click at [1159, 192] on div "**********" at bounding box center [1254, 472] width 375 height 560
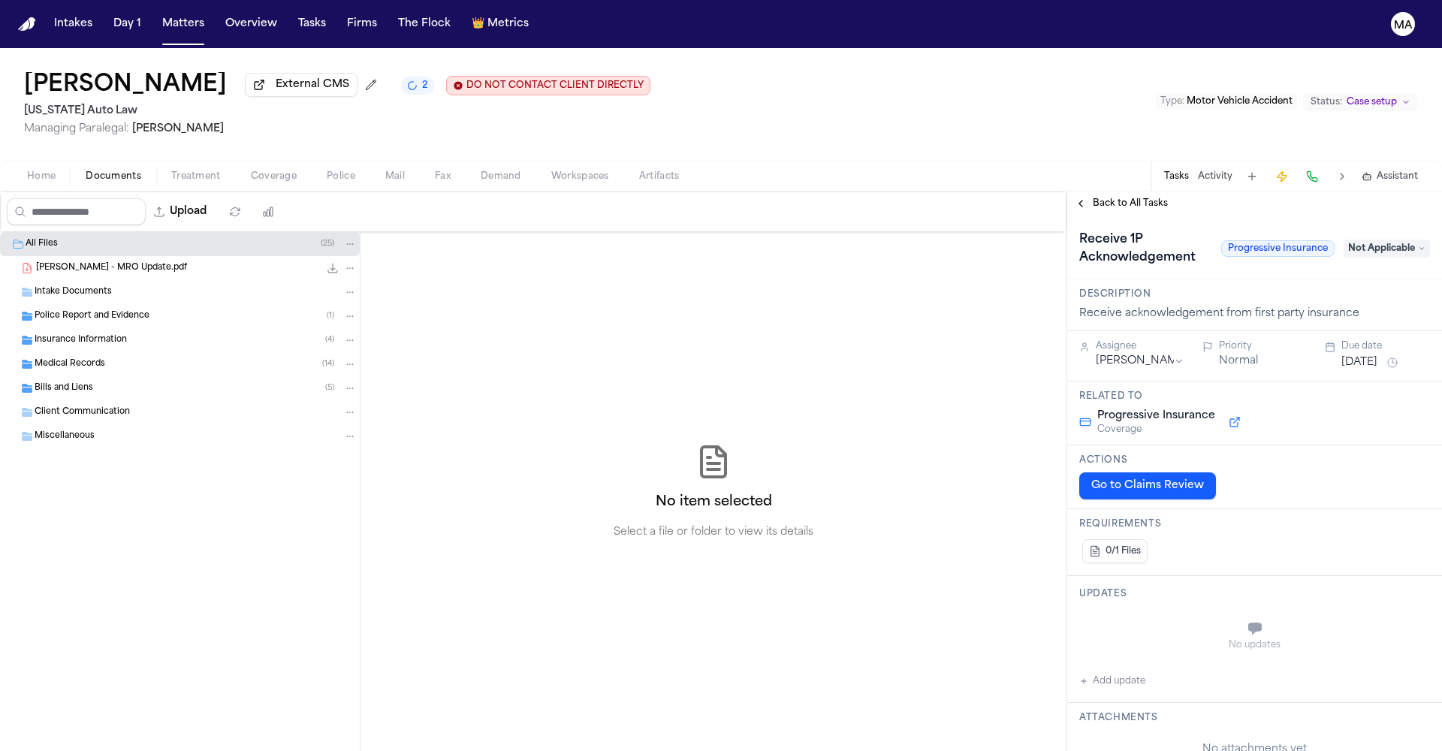
click at [1106, 198] on span "Back to All Tasks" at bounding box center [1130, 204] width 75 height 12
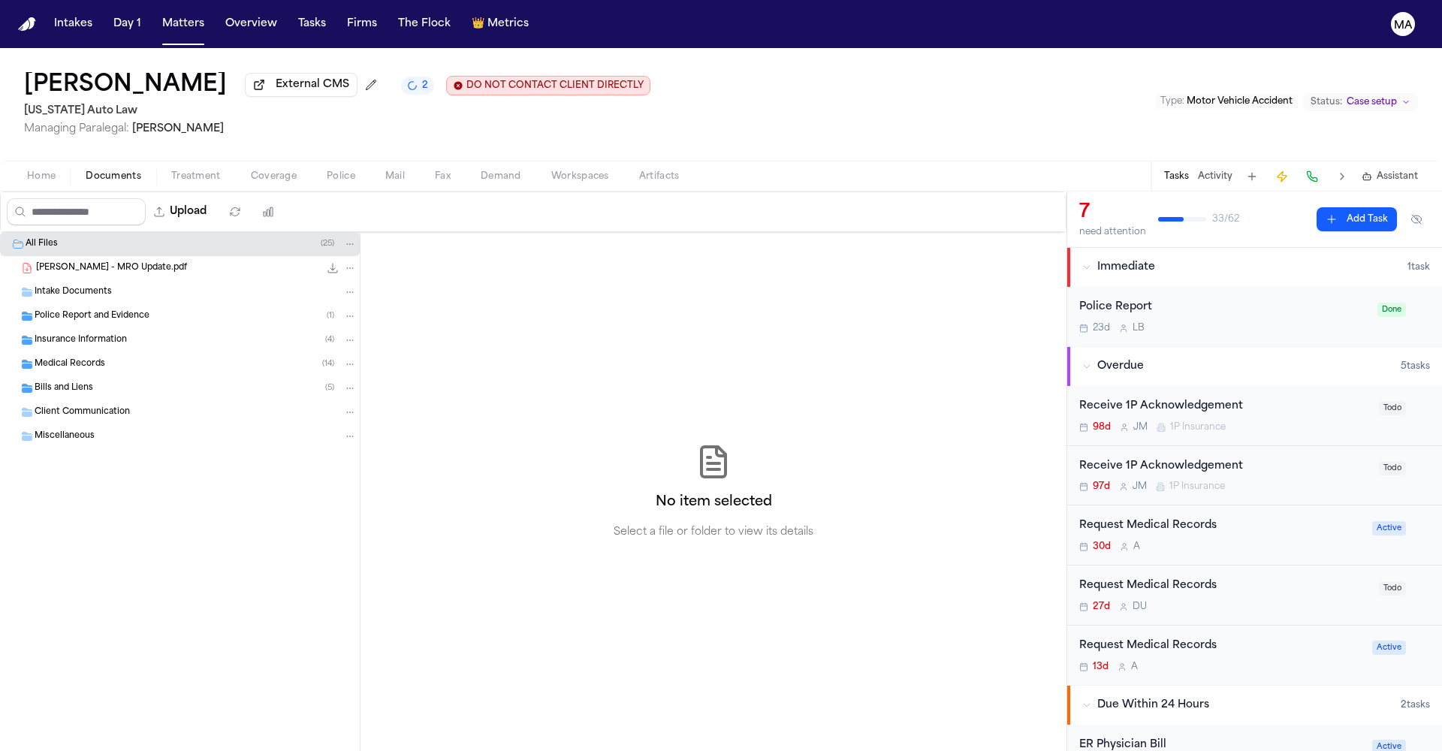
click at [1214, 421] on div "98d [PERSON_NAME] 1P Insurance" at bounding box center [1224, 427] width 291 height 12
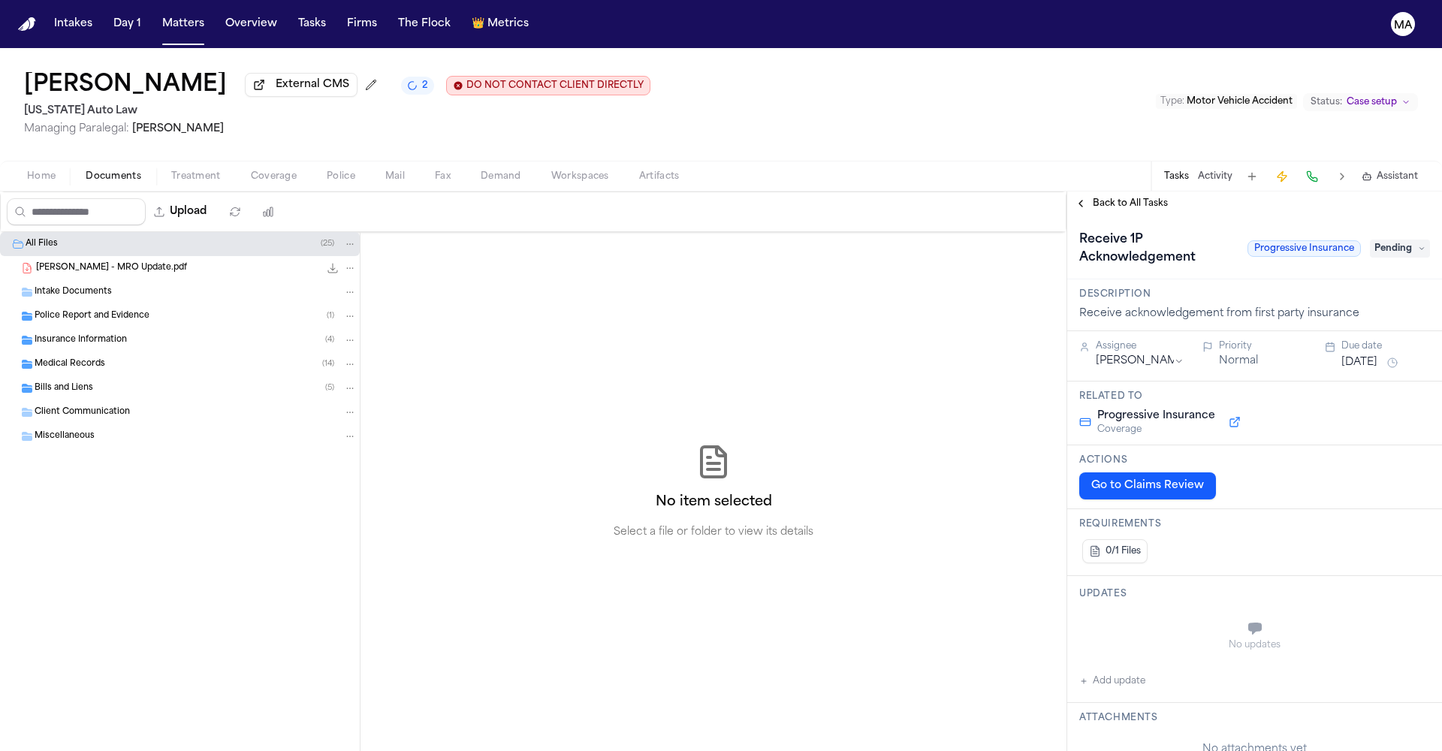
click at [1370, 240] on span "Pending" at bounding box center [1400, 249] width 60 height 18
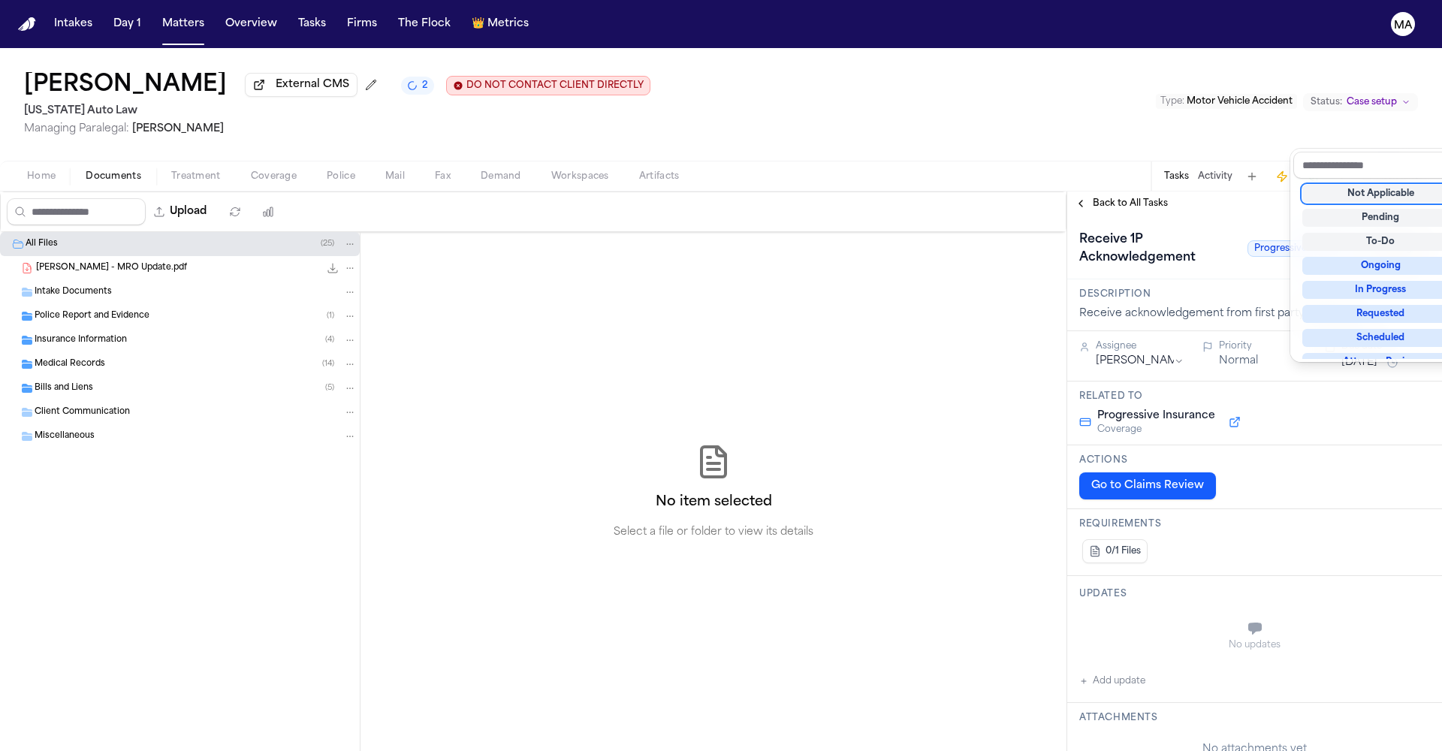
click at [1379, 185] on div "Not Applicable" at bounding box center [1380, 194] width 157 height 18
click at [1173, 192] on div "**********" at bounding box center [1254, 472] width 375 height 560
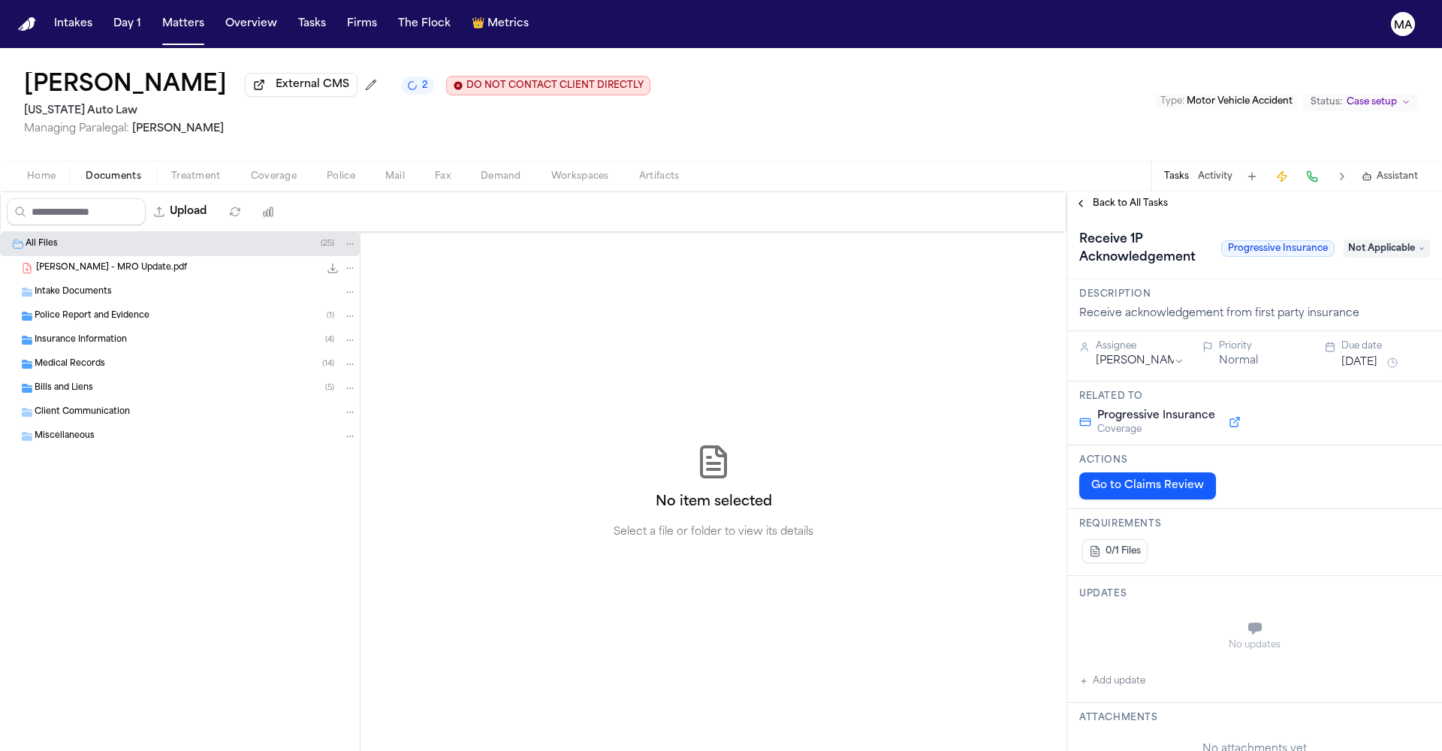
click at [1108, 198] on span "Back to All Tasks" at bounding box center [1130, 204] width 75 height 12
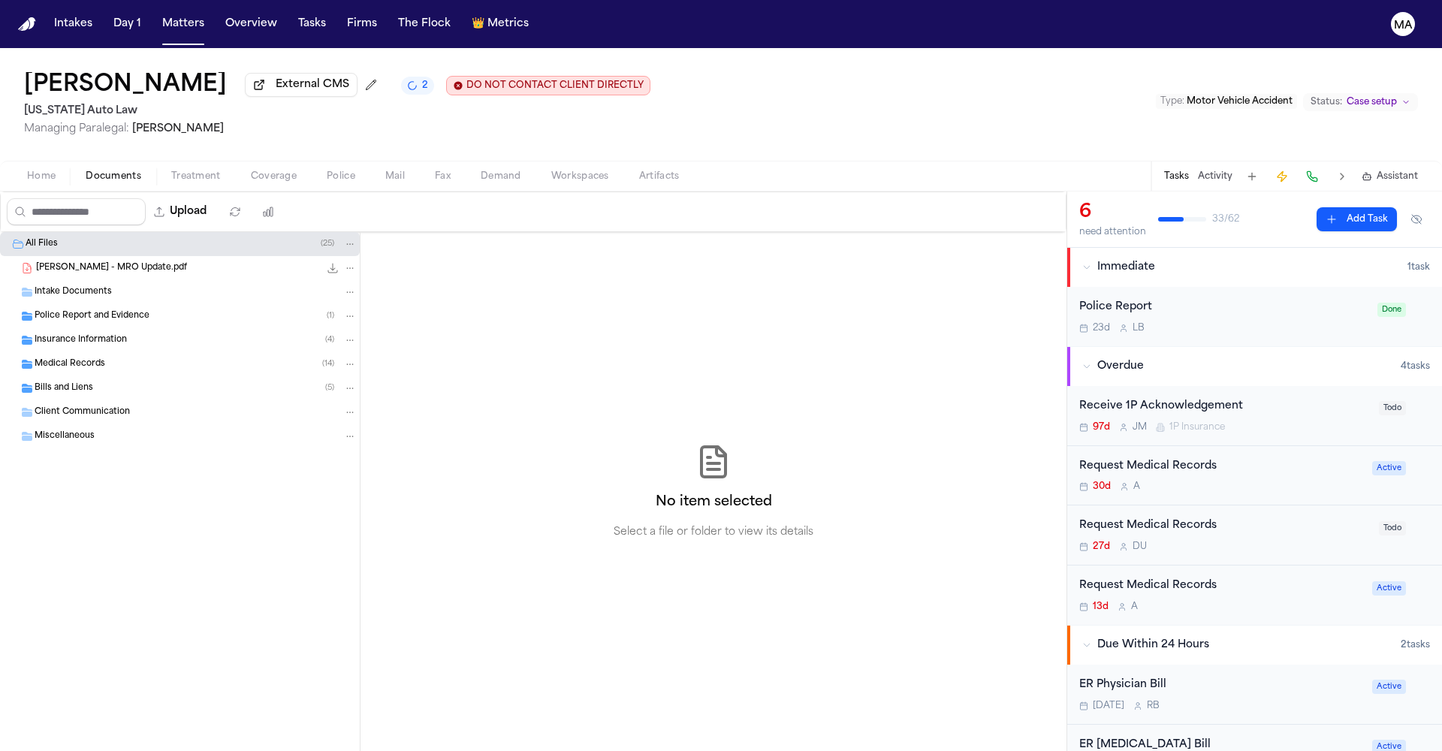
click at [1230, 398] on div "Receive 1P Acknowledgement 97d [PERSON_NAME] 1P Insurance" at bounding box center [1224, 415] width 291 height 35
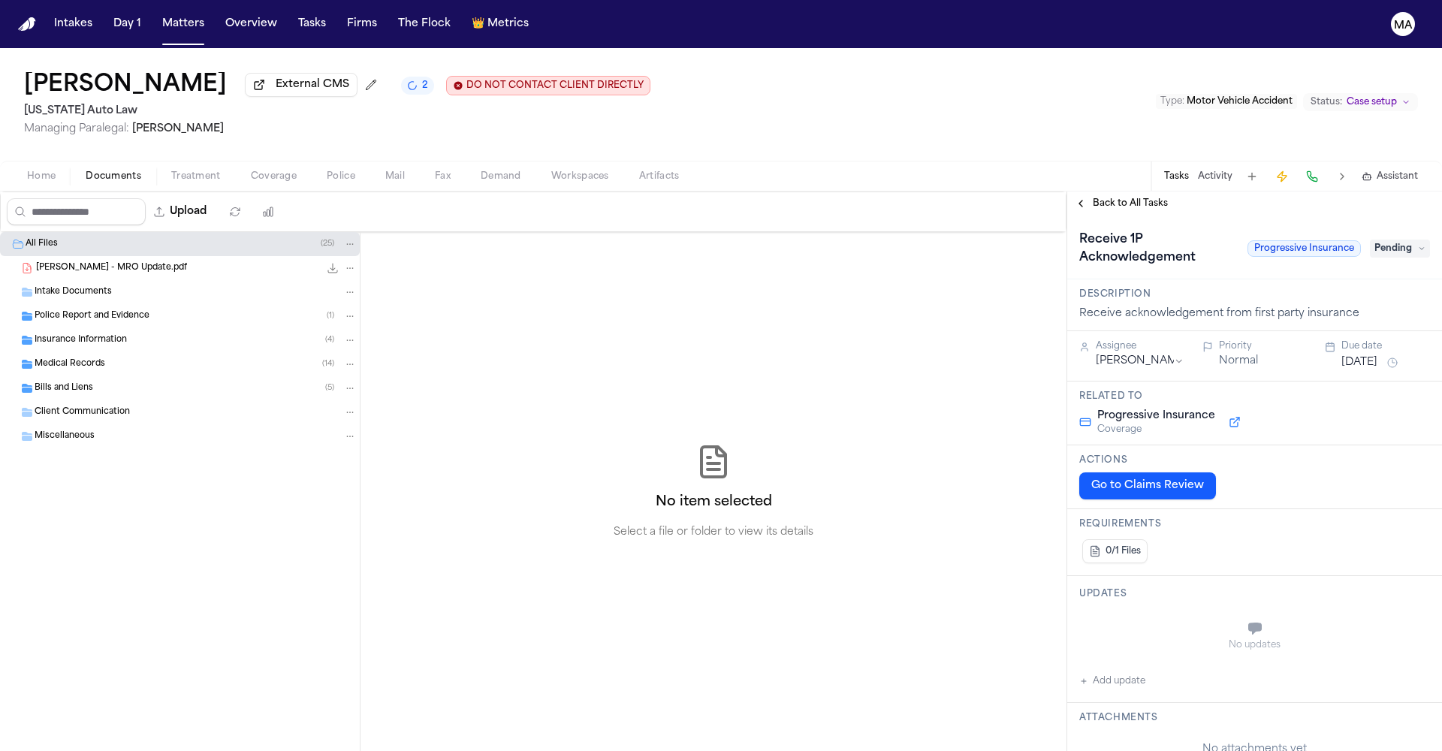
click at [1393, 240] on span "Pending" at bounding box center [1400, 249] width 60 height 18
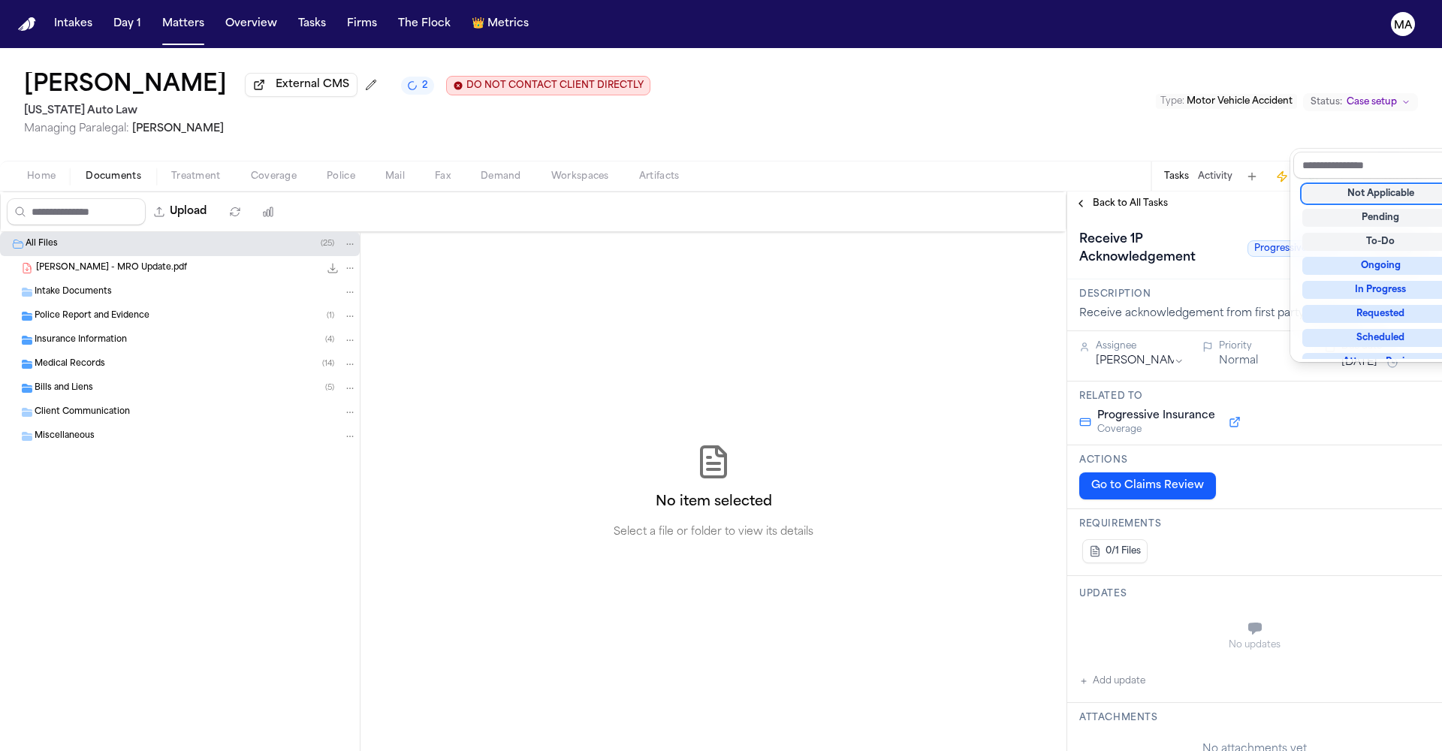
click at [1378, 185] on div "Not Applicable" at bounding box center [1380, 194] width 157 height 18
click at [1199, 192] on div "**********" at bounding box center [1254, 472] width 375 height 560
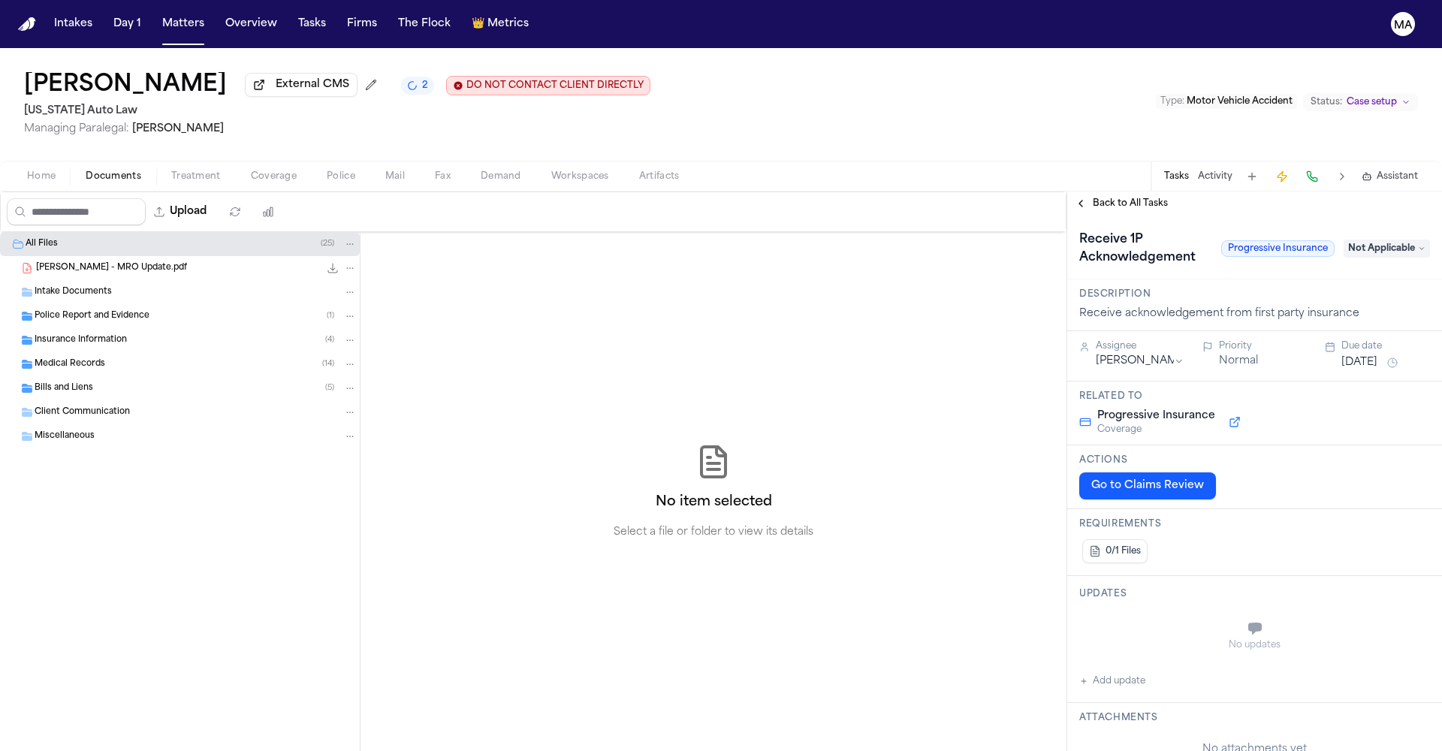
click at [1125, 198] on span "Back to All Tasks" at bounding box center [1130, 204] width 75 height 12
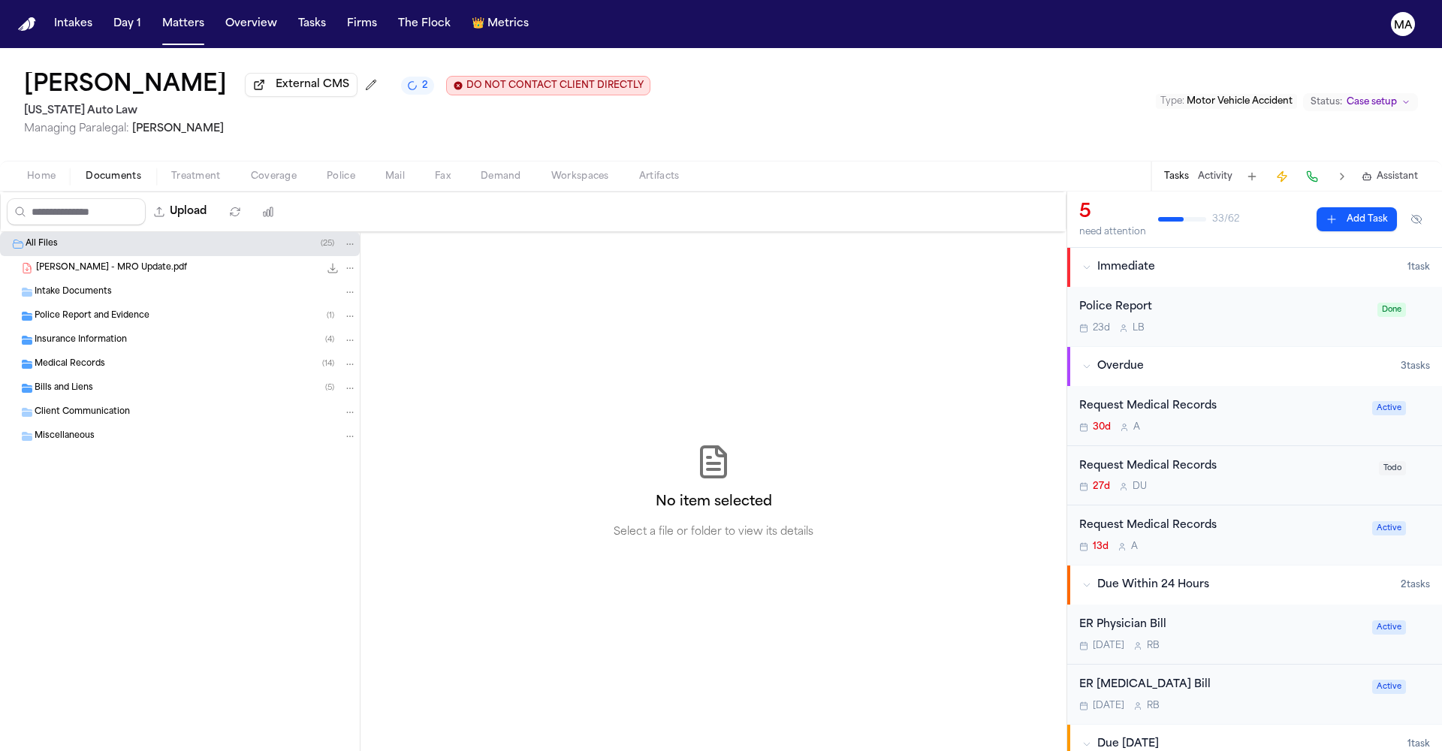
click at [1263, 446] on div "Request Medical Records 27d D U Todo" at bounding box center [1254, 476] width 375 height 60
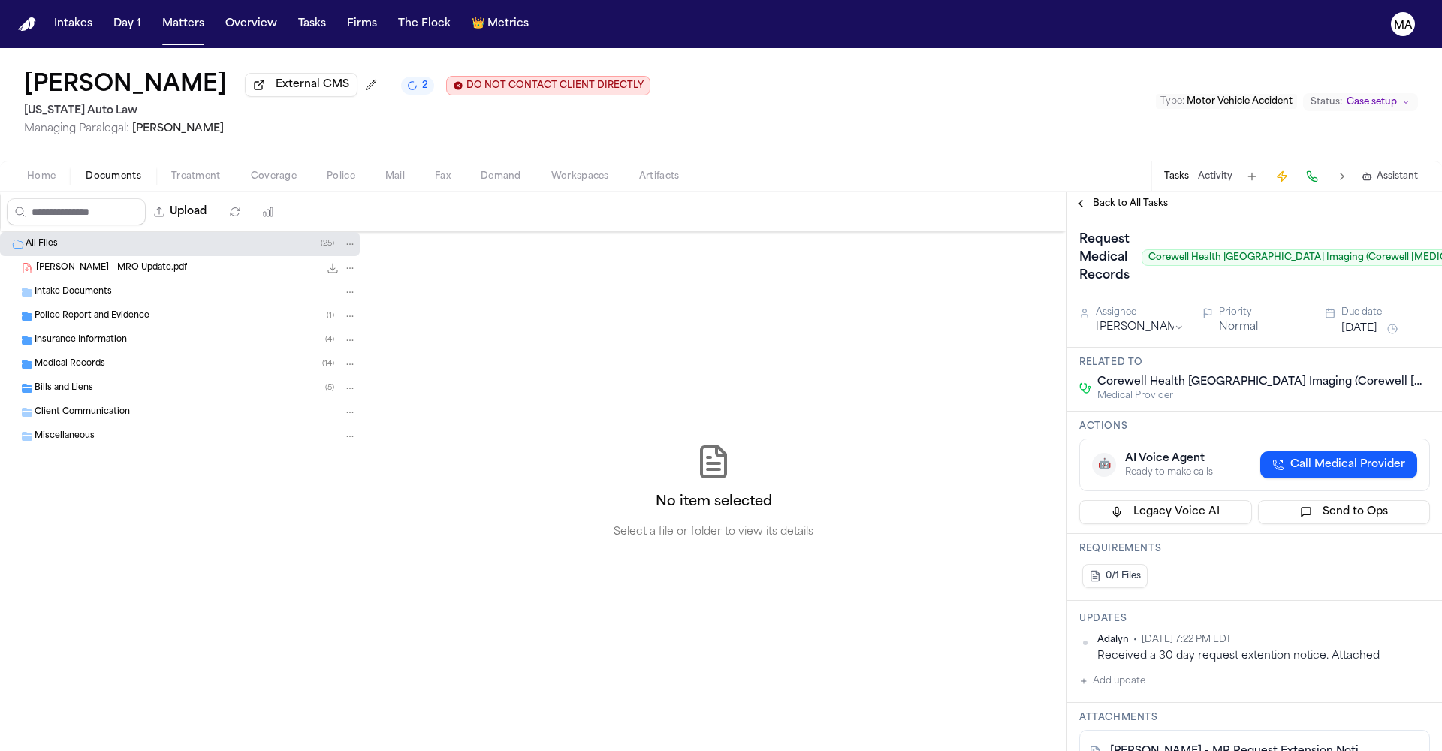
click at [1112, 198] on span "Back to All Tasks" at bounding box center [1130, 204] width 75 height 12
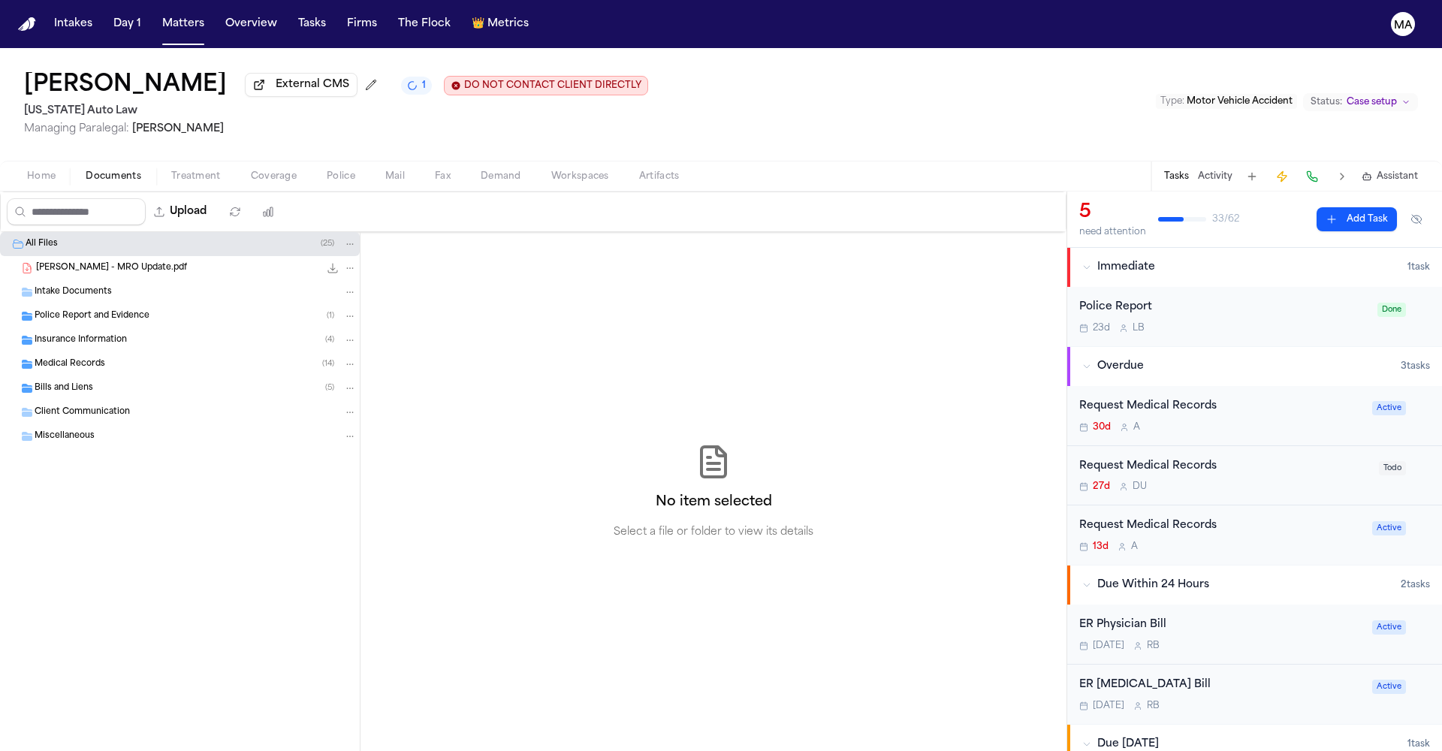
click at [1130, 640] on div "[DATE] R B" at bounding box center [1221, 646] width 284 height 12
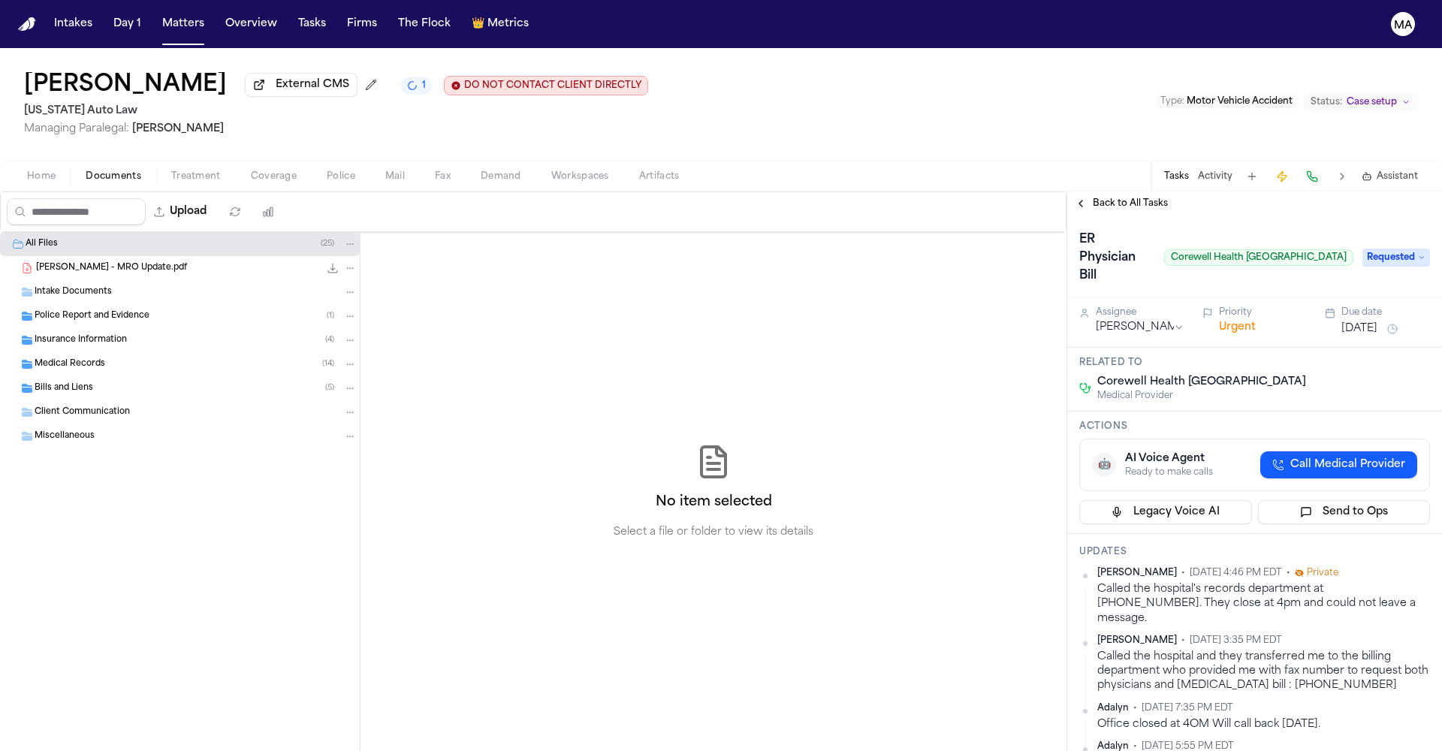
click at [1110, 192] on div "Back to All Tasks" at bounding box center [1254, 204] width 375 height 24
click at [1111, 198] on span "Back to All Tasks" at bounding box center [1130, 204] width 75 height 12
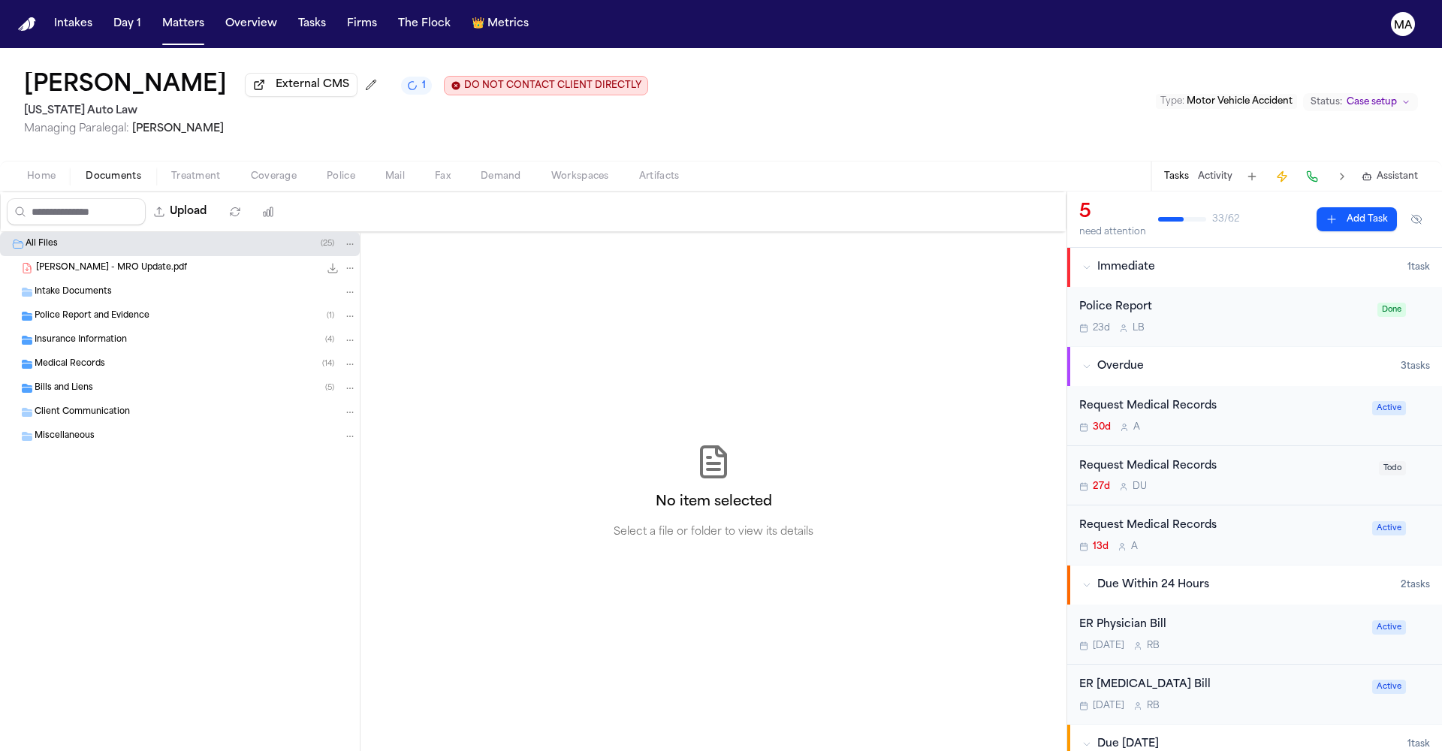
click at [1263, 640] on div "[DATE] R B" at bounding box center [1221, 646] width 284 height 12
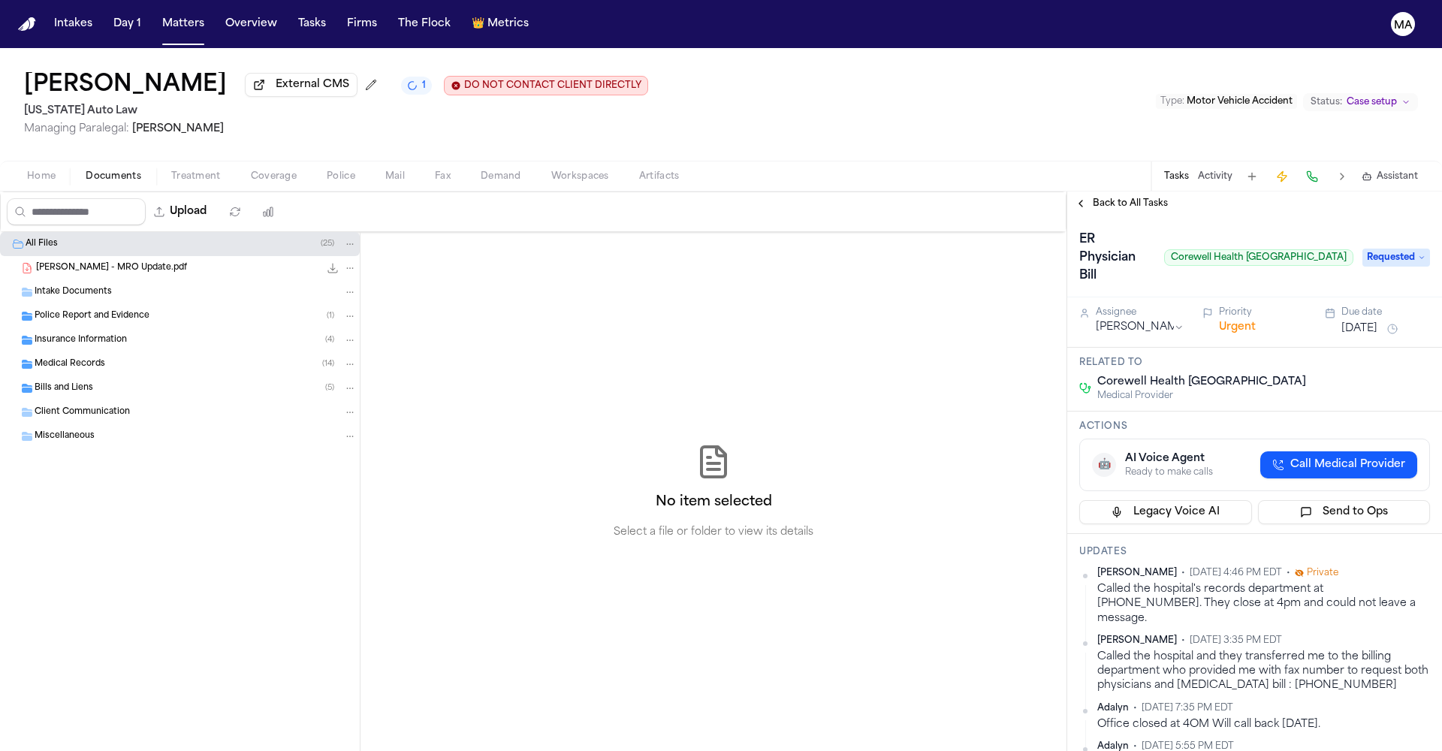
click at [1393, 249] on span "Requested" at bounding box center [1397, 258] width 68 height 18
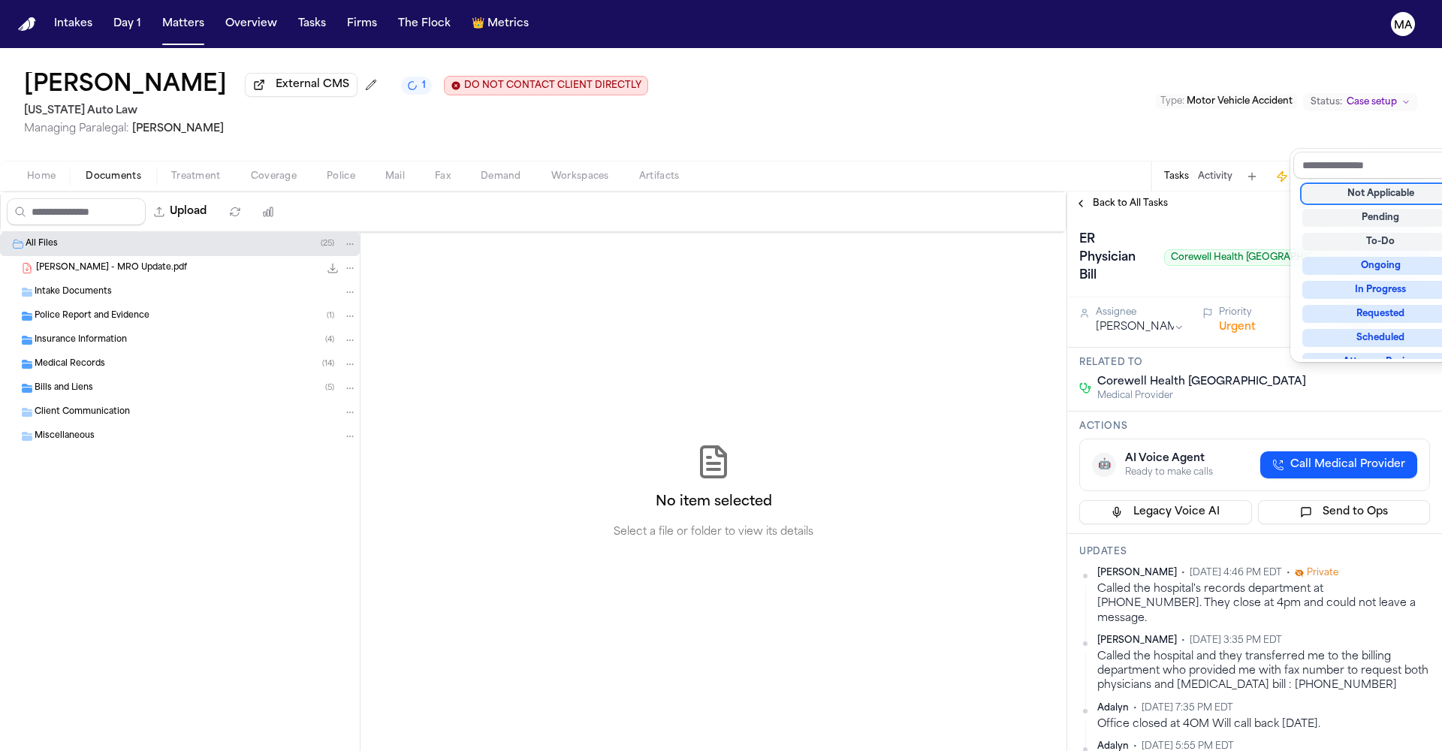
click at [1308, 228] on div "ER Physician [PERSON_NAME] Health [GEOGRAPHIC_DATA] Requested" at bounding box center [1254, 258] width 351 height 60
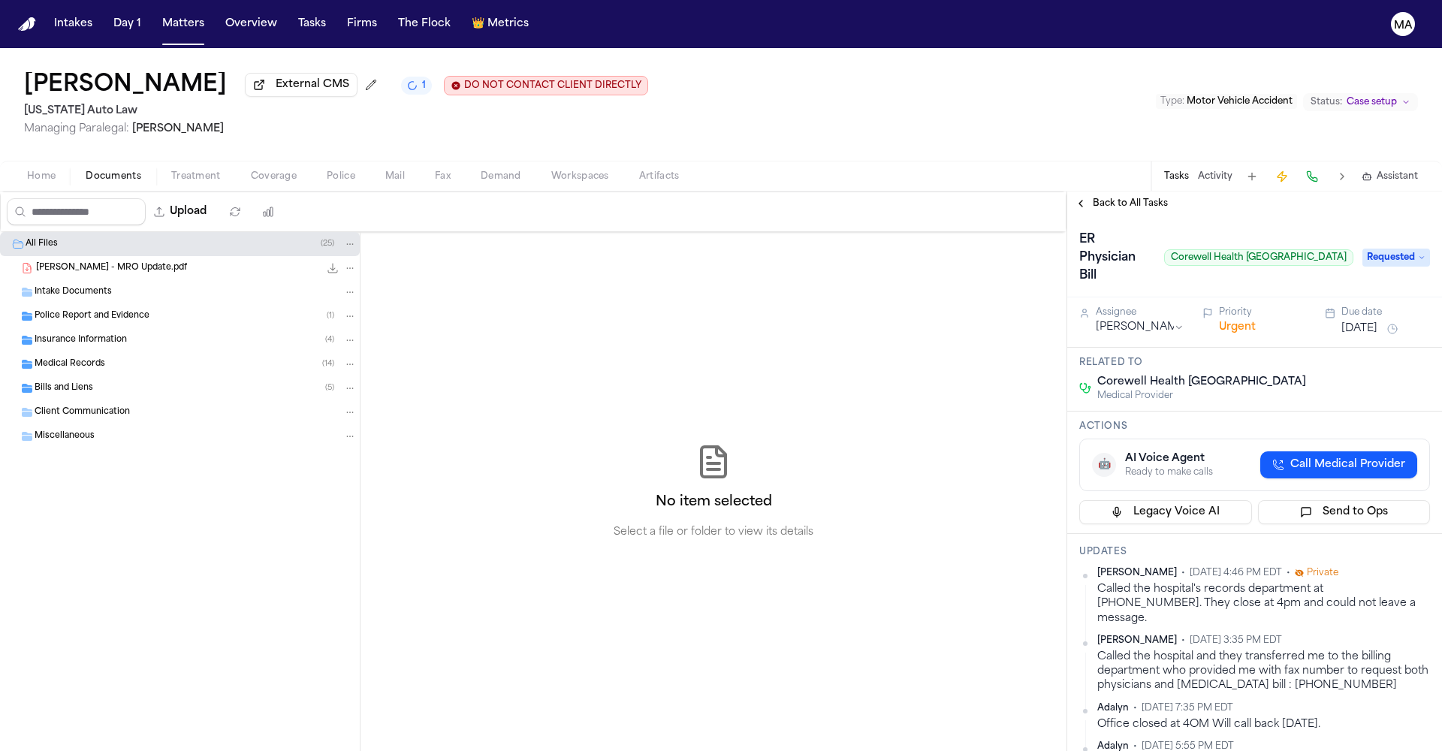
click at [1077, 198] on button "Back to All Tasks" at bounding box center [1121, 204] width 108 height 12
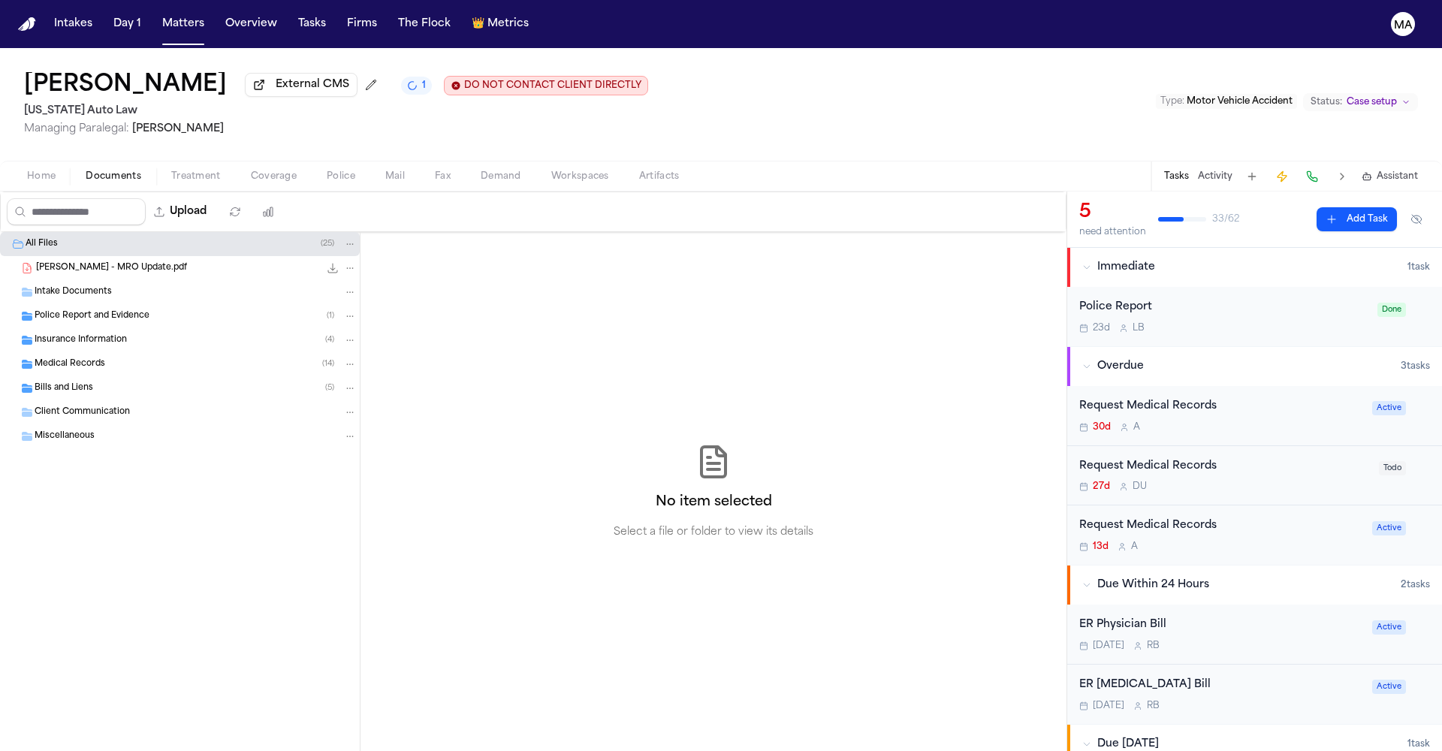
click at [1393, 93] on button "Status: Case setup" at bounding box center [1360, 102] width 115 height 18
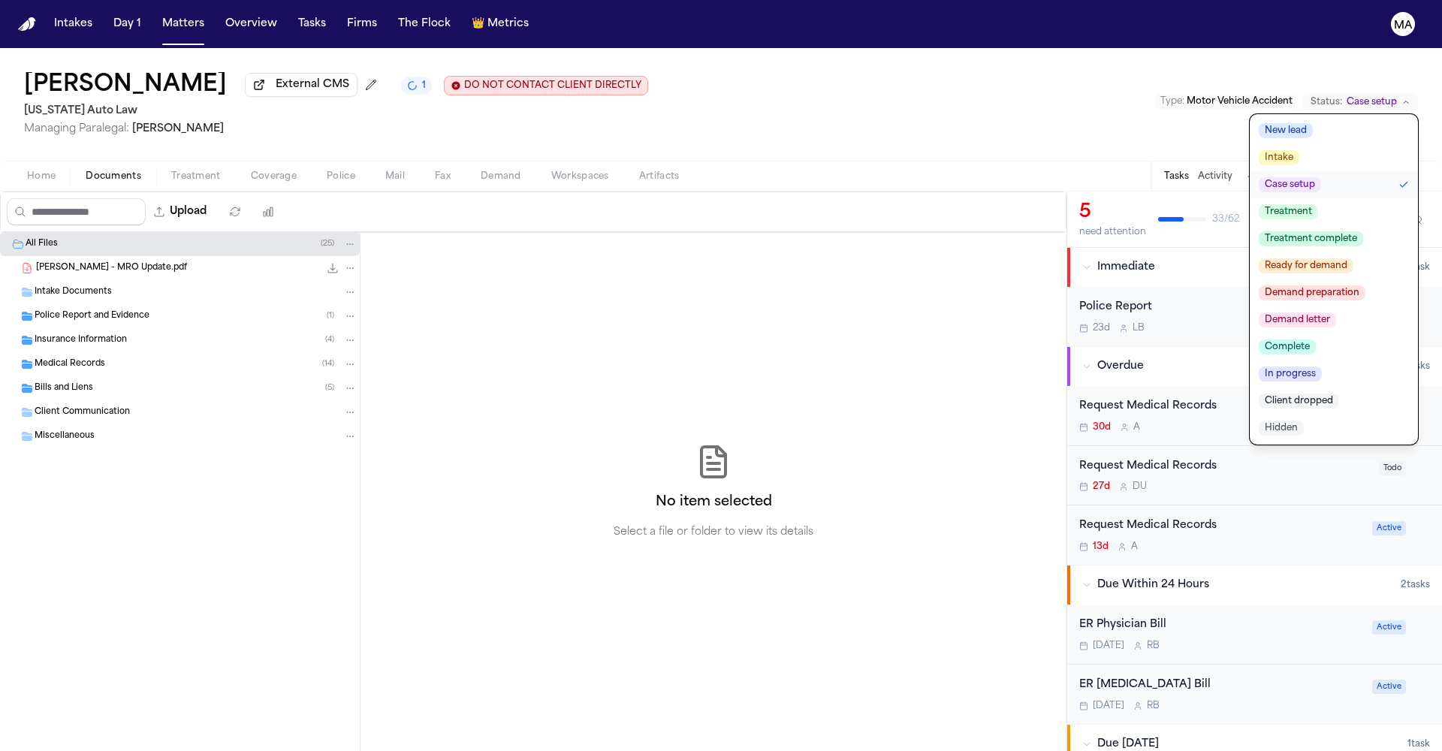
click at [1366, 285] on span "Demand preparation" at bounding box center [1312, 292] width 107 height 15
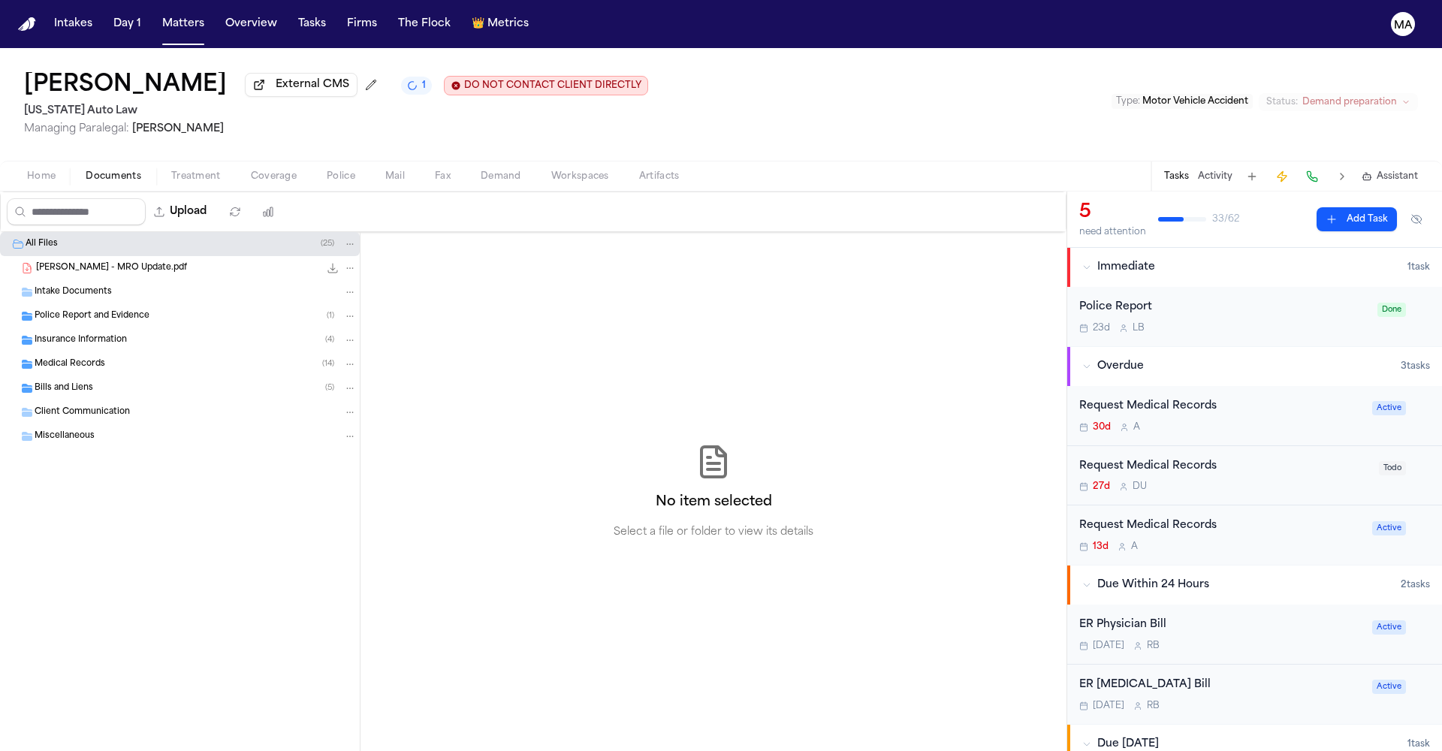
click at [945, 315] on div "No item selected Select a file or folder to view its details" at bounding box center [714, 491] width 706 height 519
click at [659, 324] on div "No item selected Select a file or folder to view its details" at bounding box center [714, 491] width 706 height 519
click at [1100, 48] on div "[PERSON_NAME] External CMS 1 DO NOT CONTACT CLIENT DIRECTLY DO NOT CONTACT [US_…" at bounding box center [721, 104] width 1442 height 113
click at [156, 14] on button "Matters" at bounding box center [183, 24] width 54 height 27
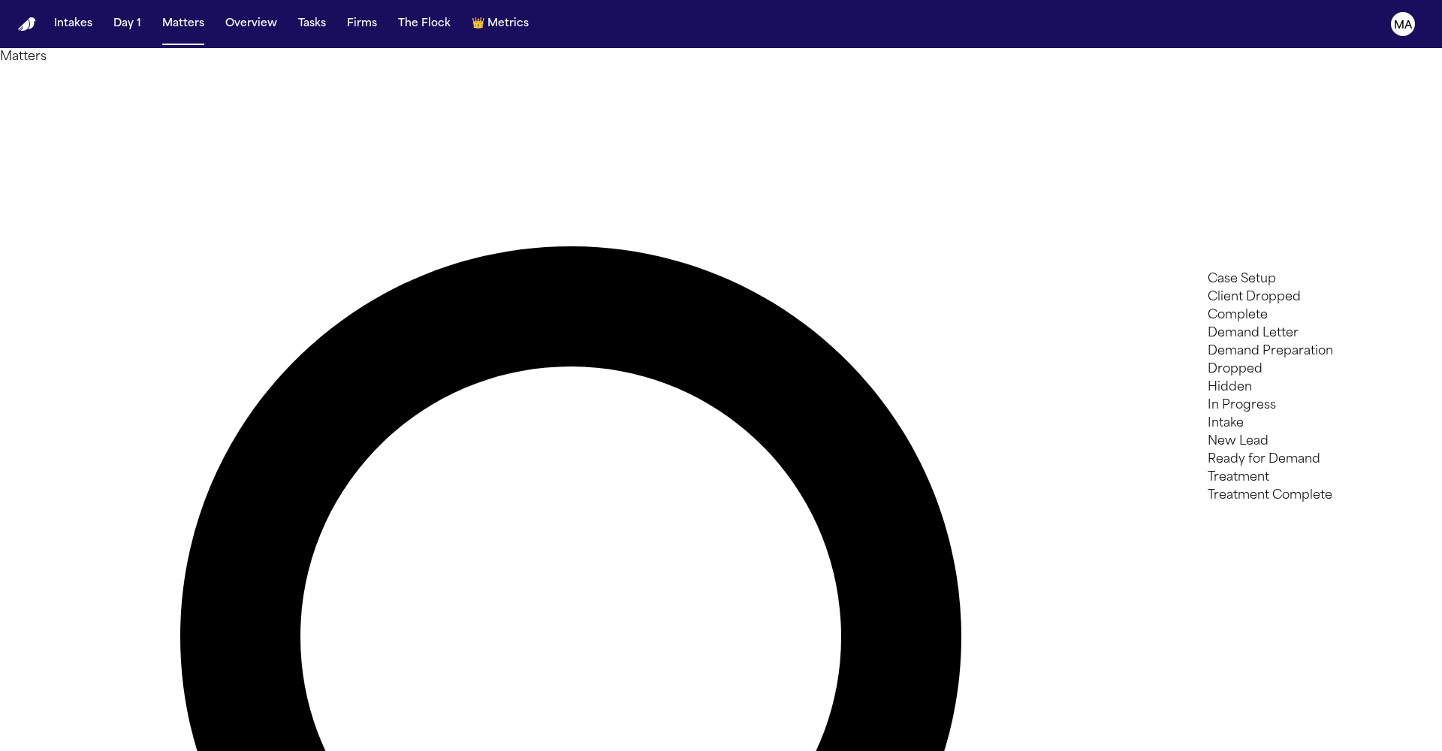
type input "****"
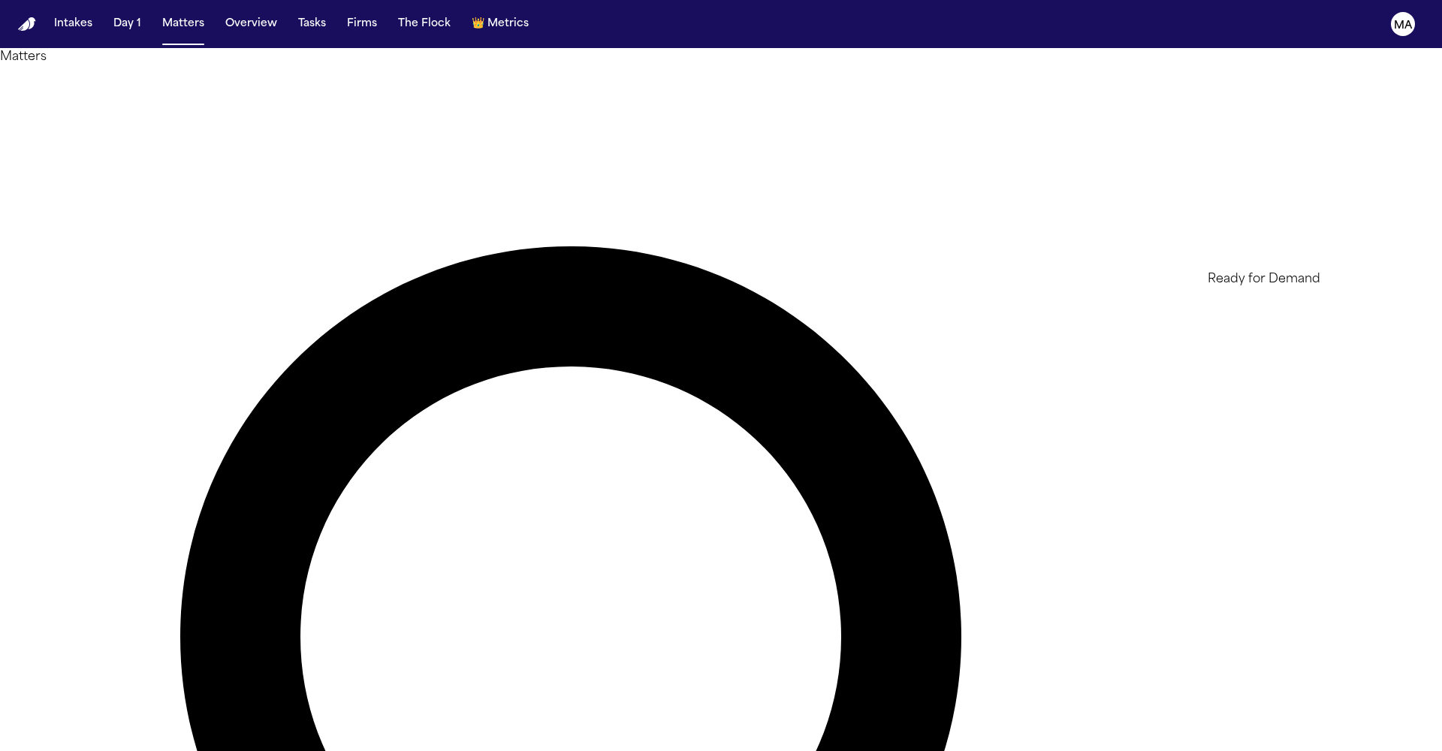
click at [1292, 288] on li "Ready for Demand" at bounding box center [1314, 279] width 213 height 18
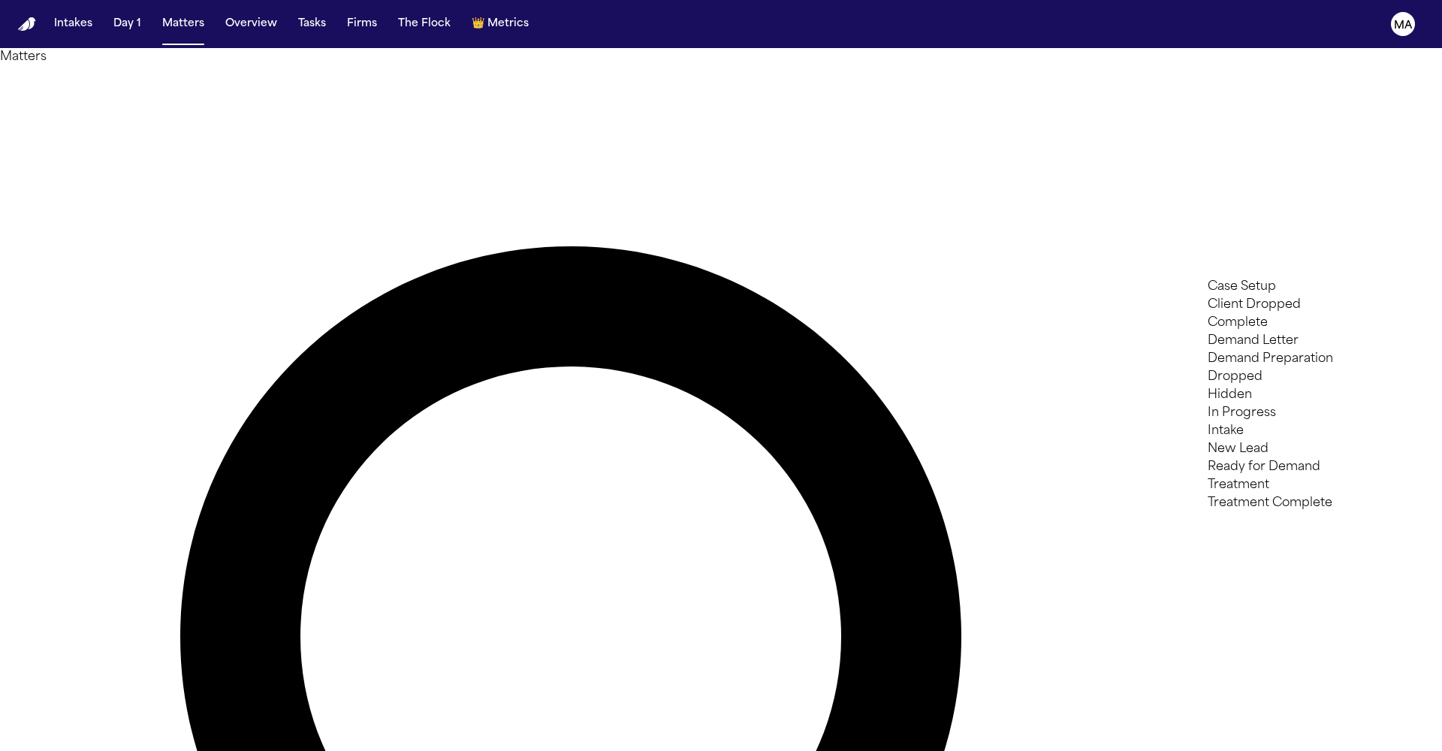
type input "**"
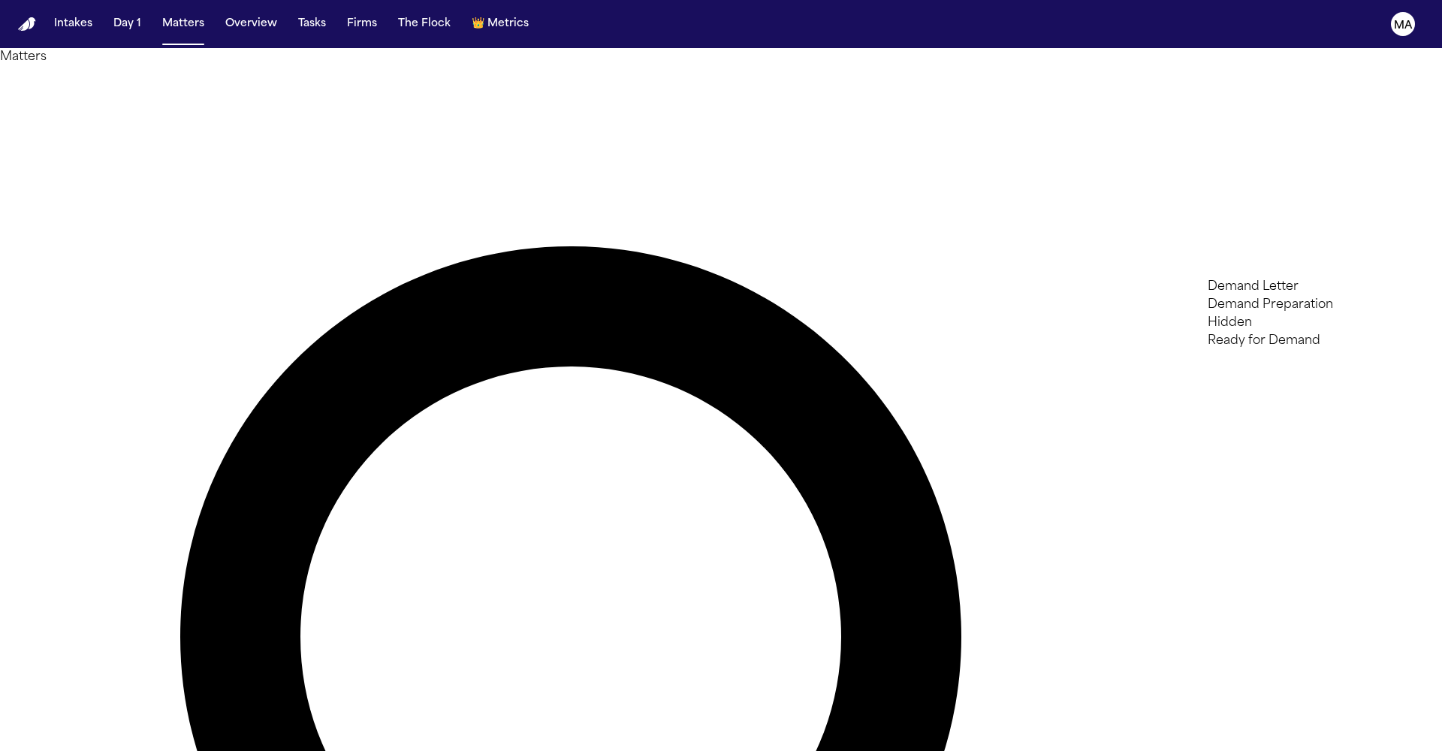
click at [1273, 313] on li "Demand Preparation" at bounding box center [1314, 305] width 213 height 18
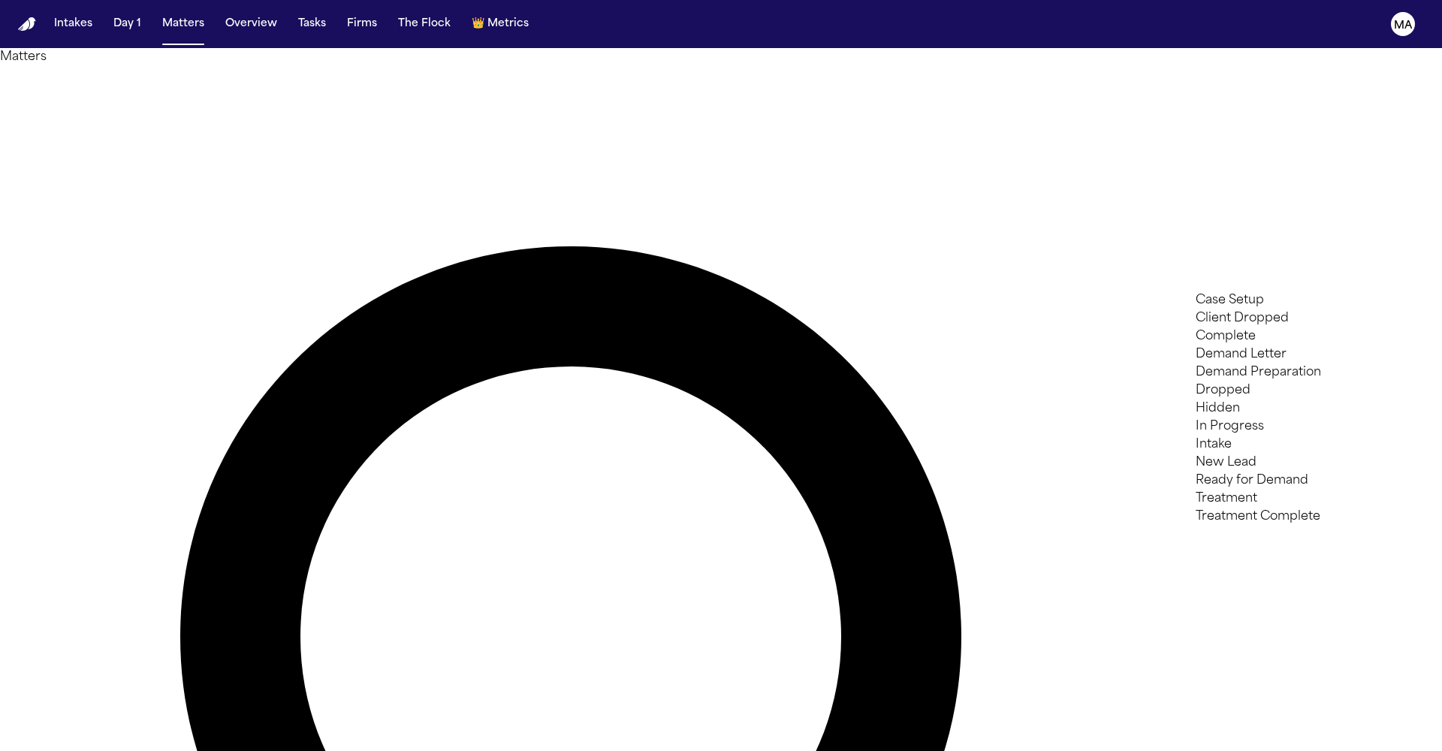
click at [297, 750] on div at bounding box center [721, 751] width 1442 height 0
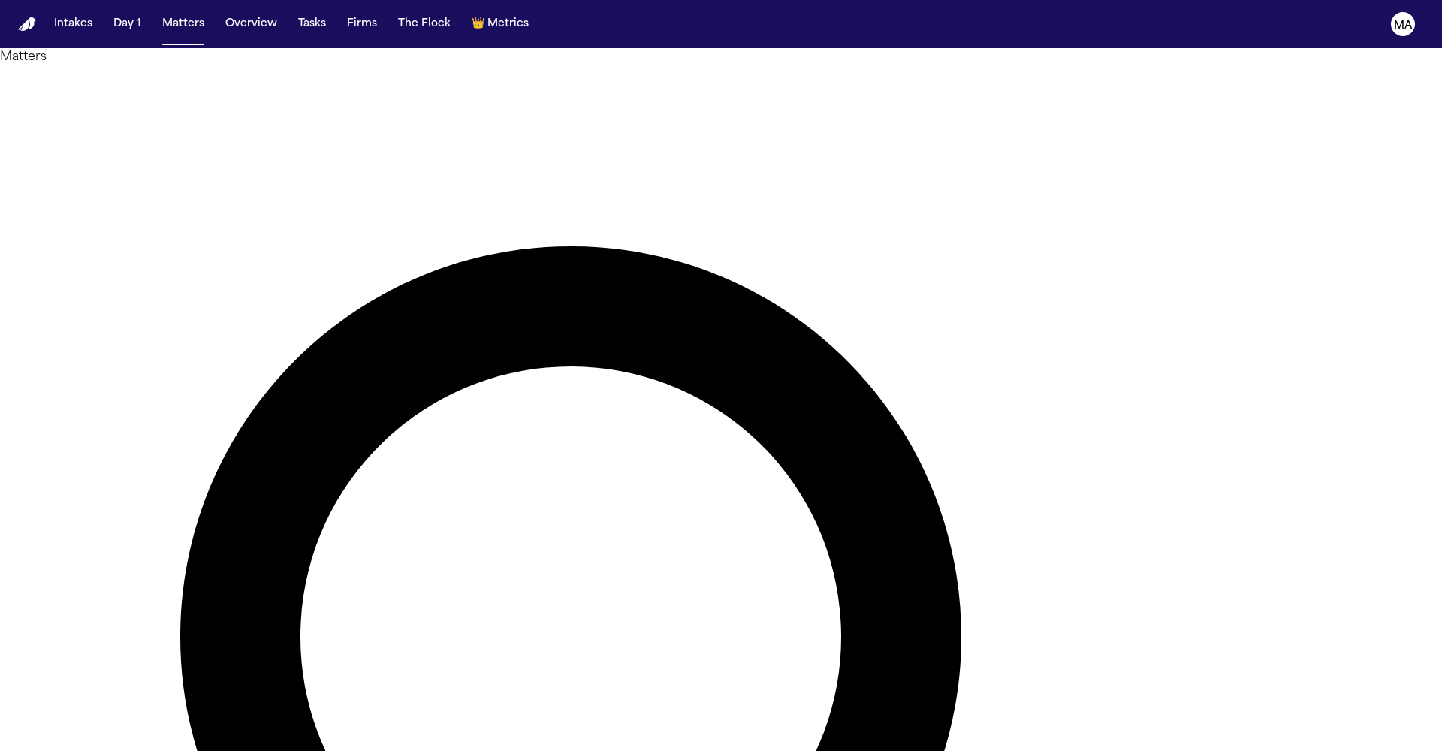
type input "*******"
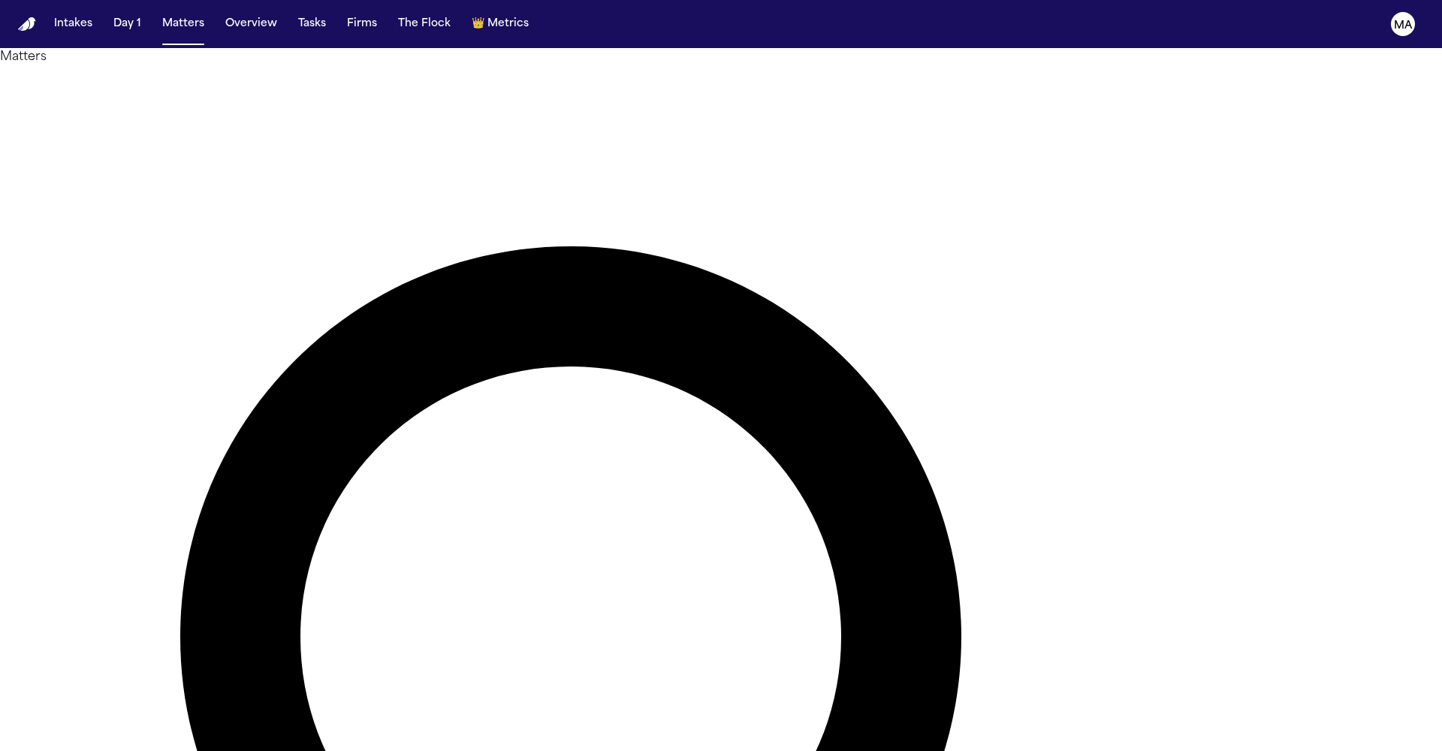
click at [1103, 750] on div at bounding box center [721, 751] width 1442 height 0
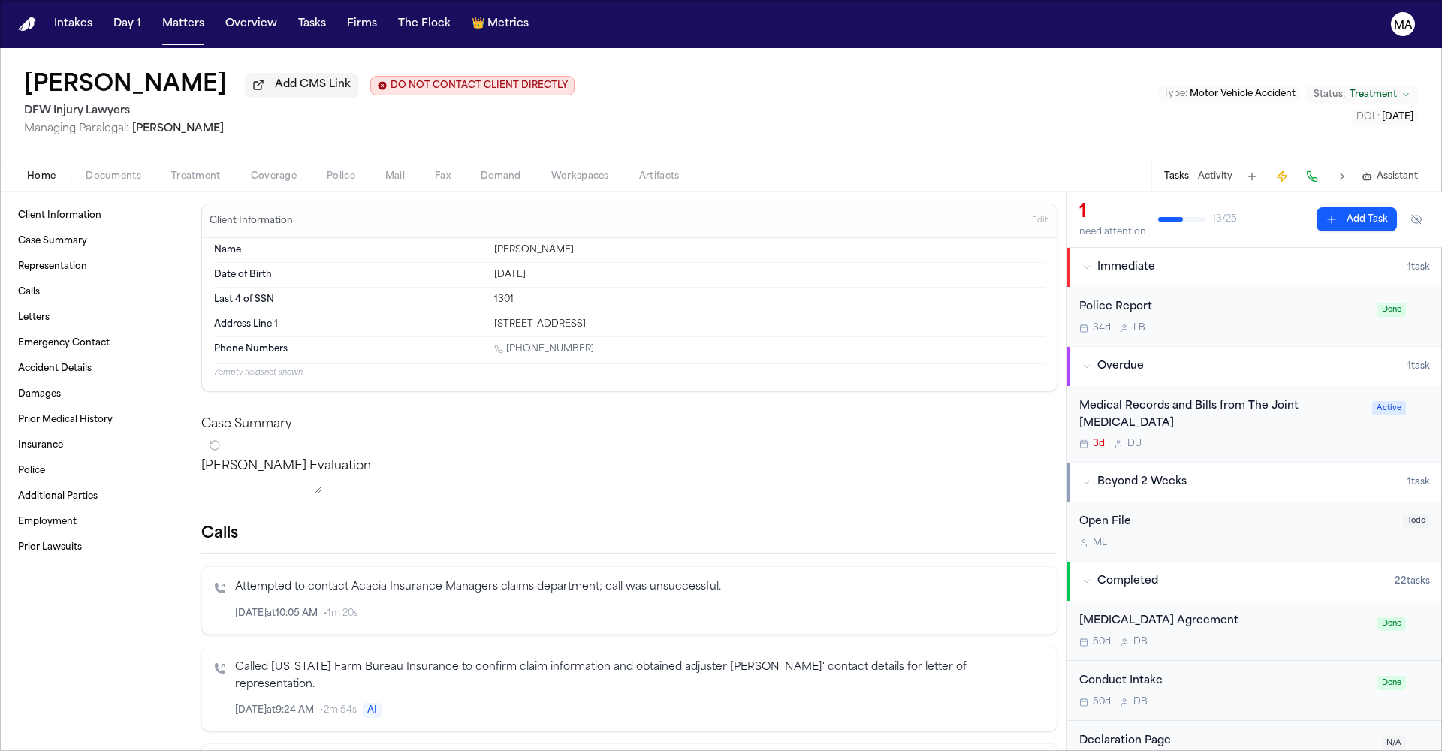
click at [1167, 398] on div "Medical Records and Bills from The Joint [MEDICAL_DATA]" at bounding box center [1221, 415] width 284 height 35
